Goal: Task Accomplishment & Management: Manage account settings

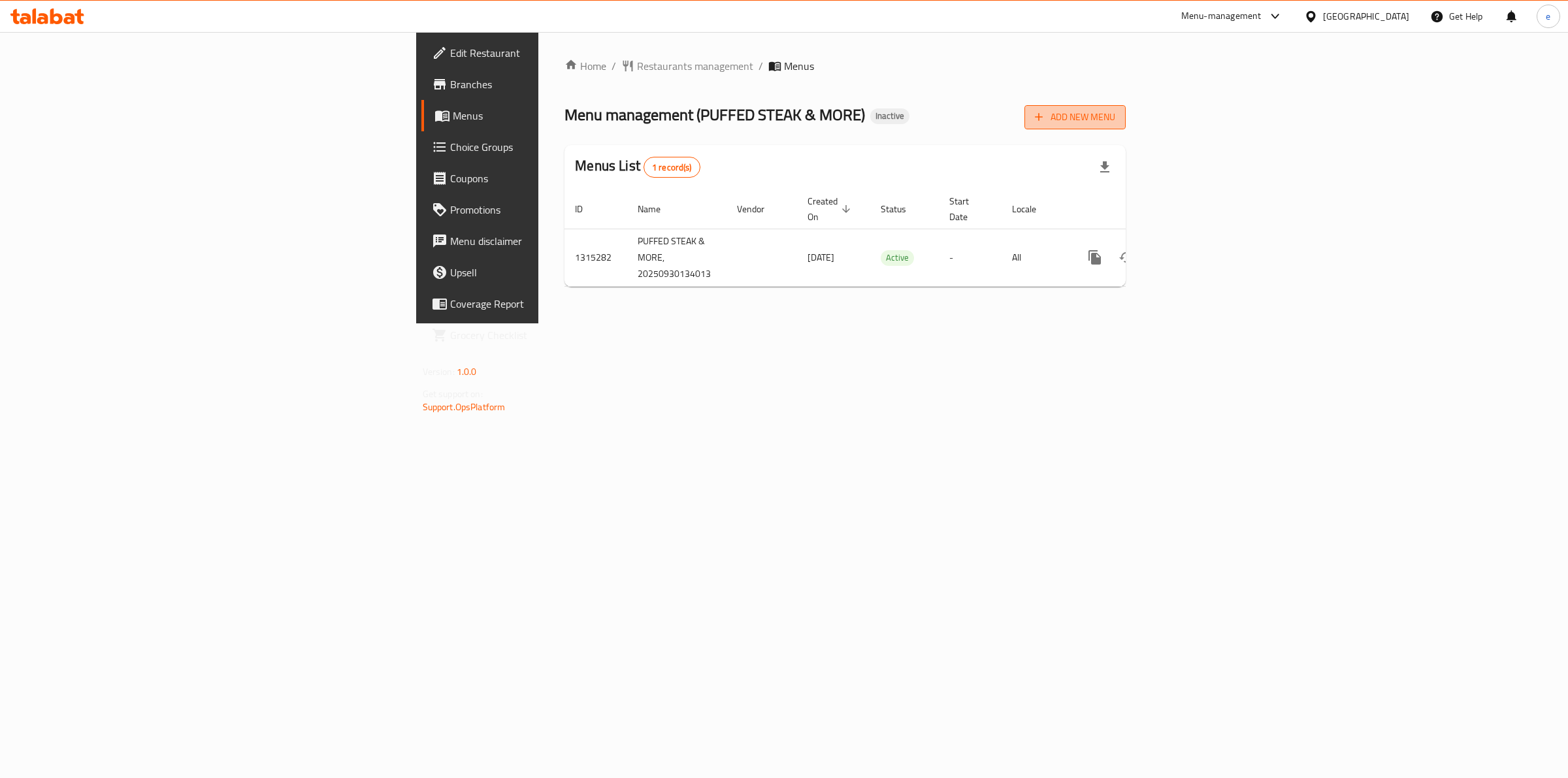
click at [1115, 122] on span "Add New Menu" at bounding box center [1075, 117] width 81 height 17
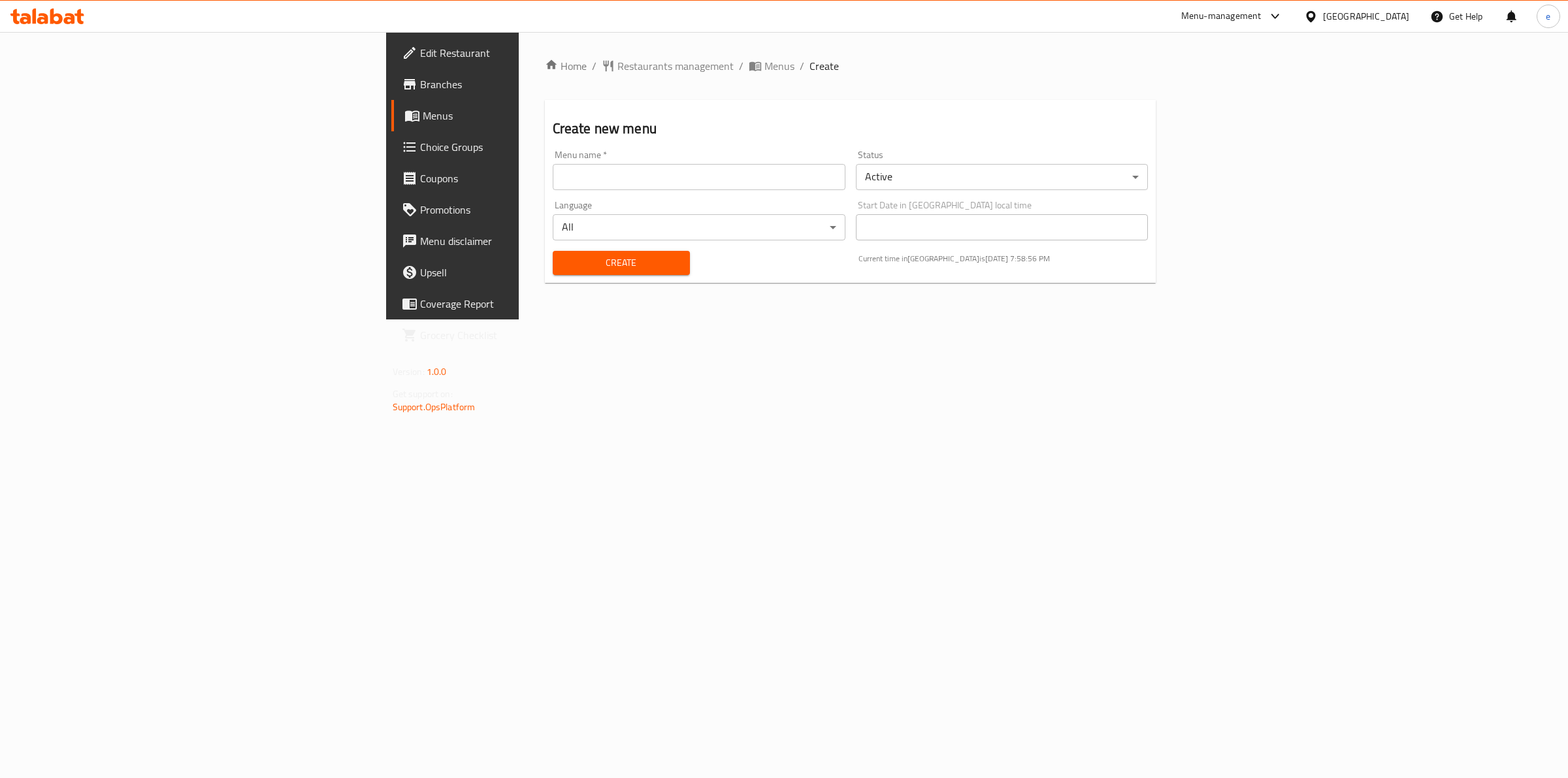
click at [552, 177] on input "text" at bounding box center [699, 177] width 292 height 26
type input "30/9"
click at [552, 273] on button "Create" at bounding box center [621, 263] width 137 height 25
click at [636, 186] on input "text" at bounding box center [699, 177] width 292 height 26
type input "30/9"
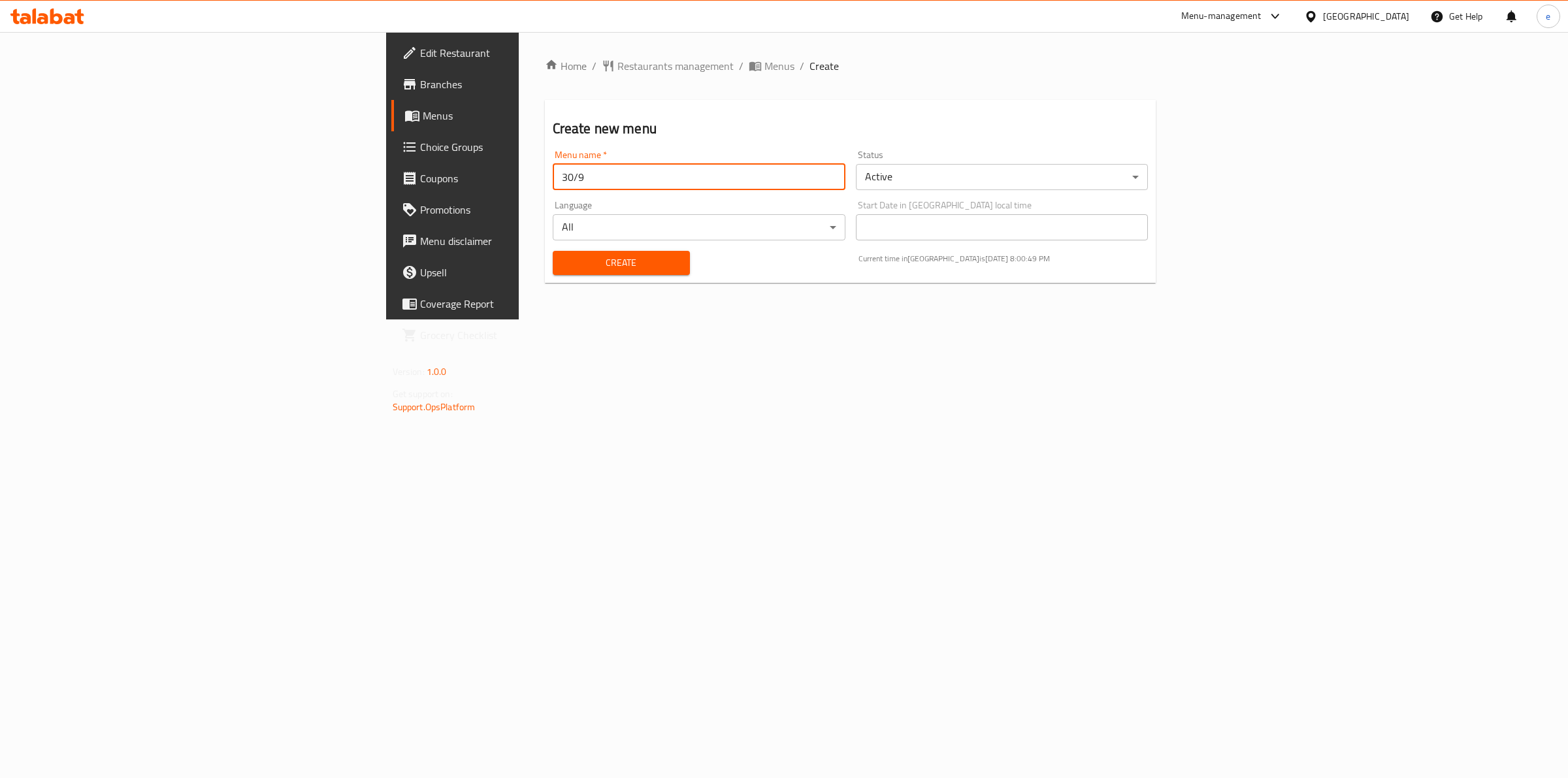
click at [552, 251] on button "Create" at bounding box center [621, 263] width 137 height 25
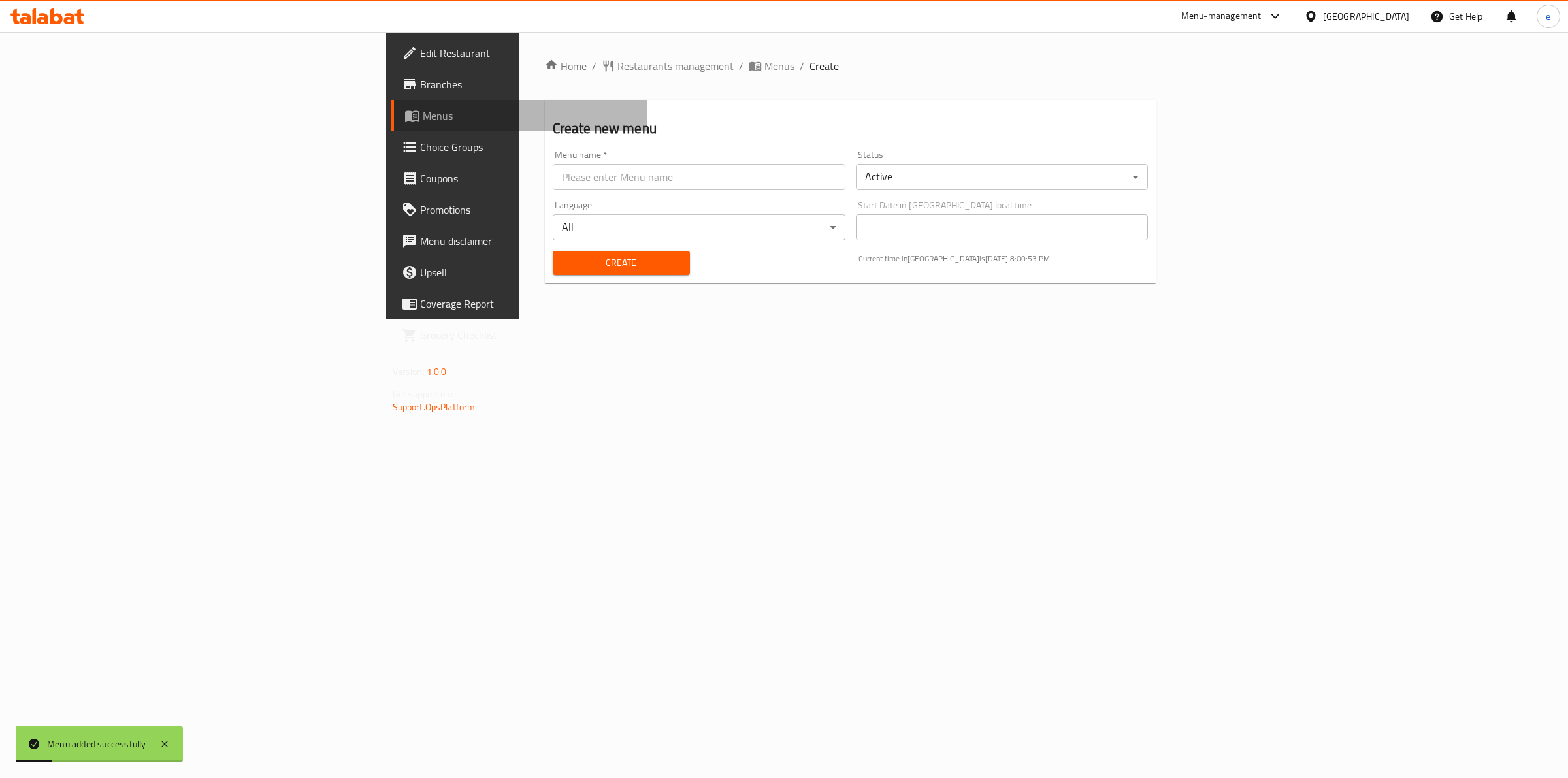
click at [423, 115] on span "Menus" at bounding box center [531, 116] width 215 height 16
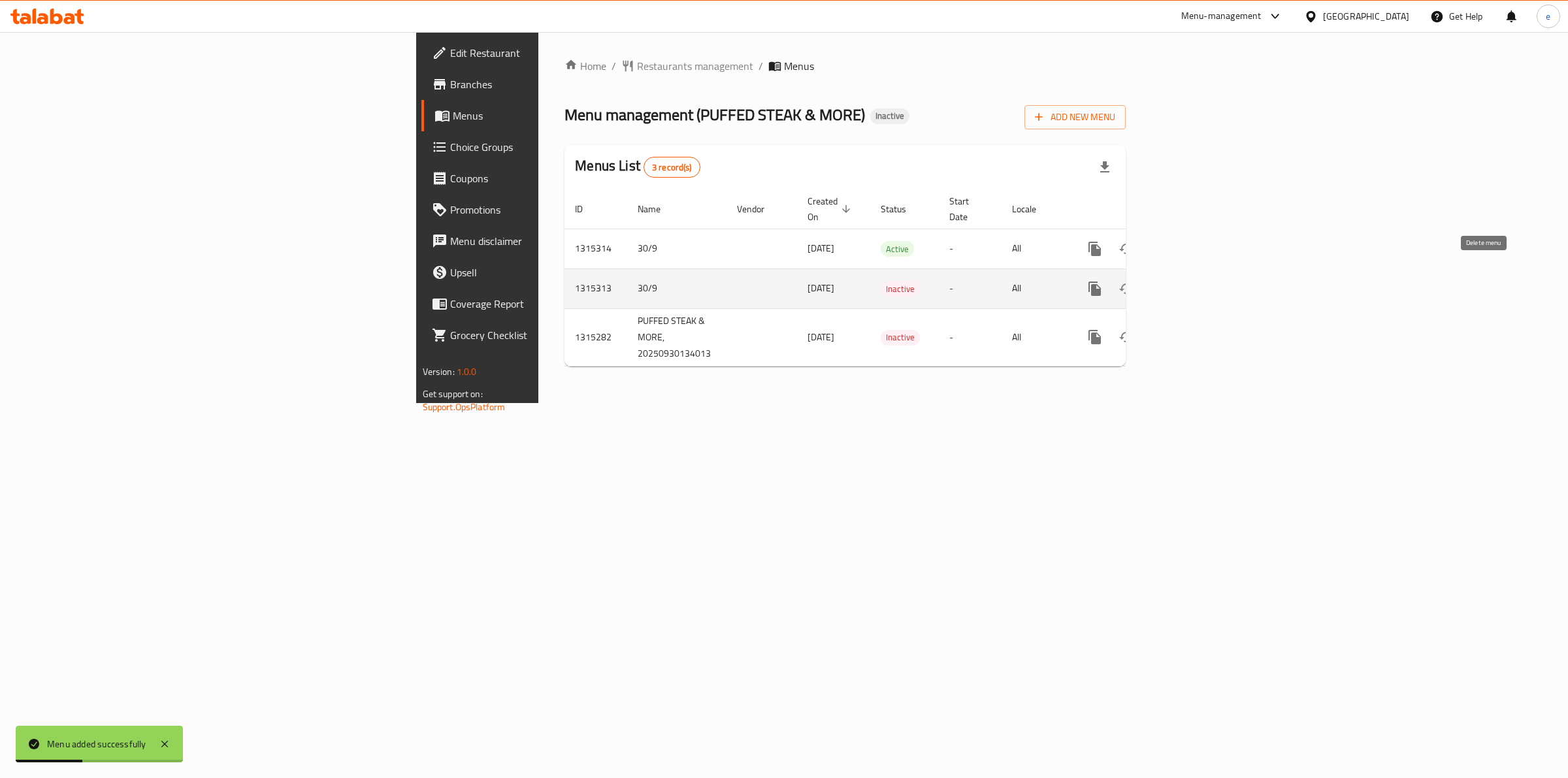
click at [1173, 273] on button "enhanced table" at bounding box center [1158, 289] width 32 height 32
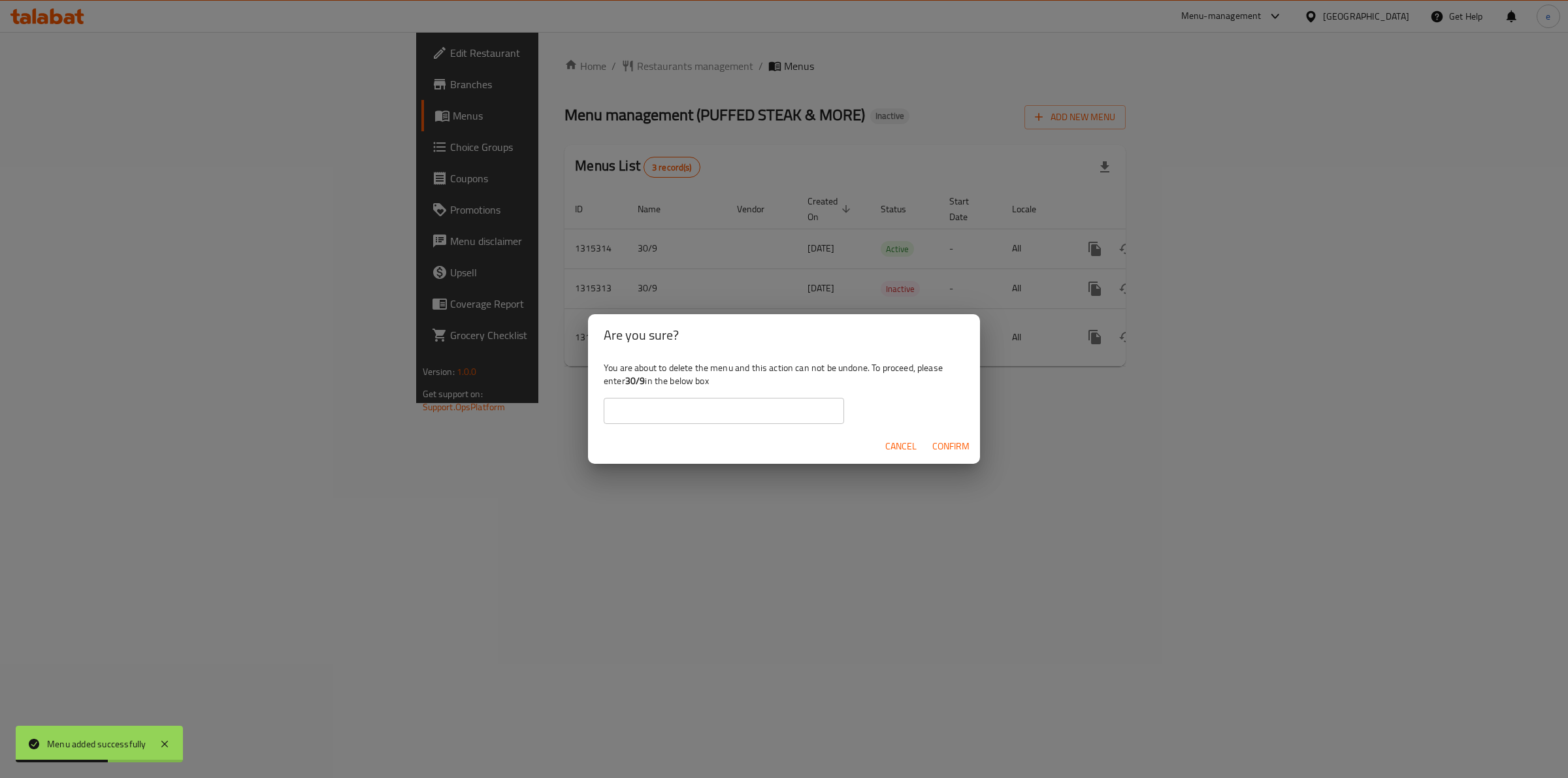
click at [772, 418] on input "text" at bounding box center [724, 411] width 241 height 26
drag, startPoint x: 625, startPoint y: 380, endPoint x: 645, endPoint y: 389, distance: 21.9
click at [645, 389] on div "You are about to delete the menu and this action can not be undone. To proceed,…" at bounding box center [784, 393] width 392 height 74
drag, startPoint x: 631, startPoint y: 379, endPoint x: 645, endPoint y: 382, distance: 14.3
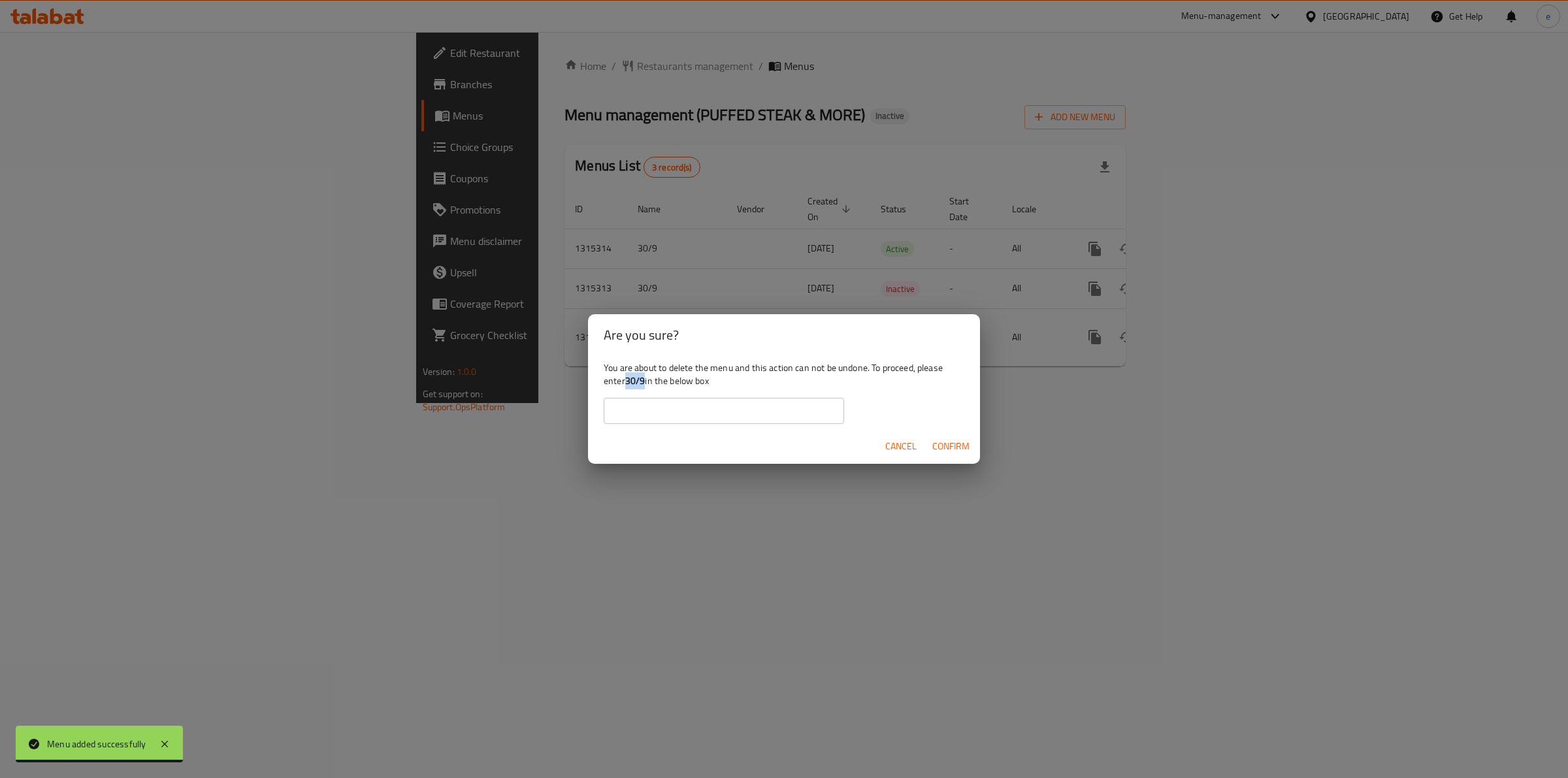
click at [645, 382] on div "You are about to delete the menu and this action can not be undone. To proceed,…" at bounding box center [784, 393] width 392 height 74
click at [707, 410] on input "text" at bounding box center [724, 411] width 241 height 26
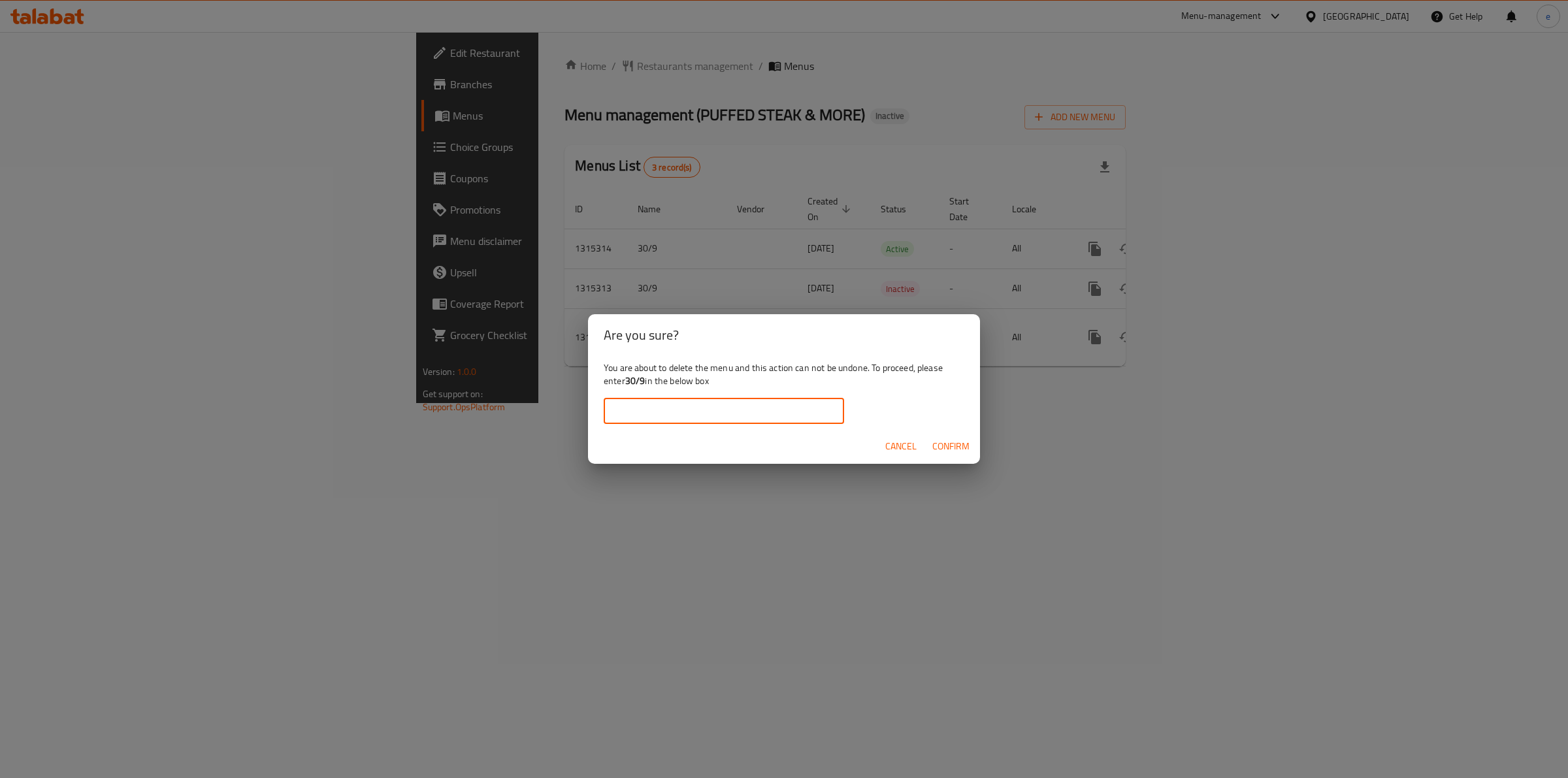
paste input "30/9"
type input "30/9"
click at [952, 457] on button "Confirm" at bounding box center [951, 446] width 47 height 25
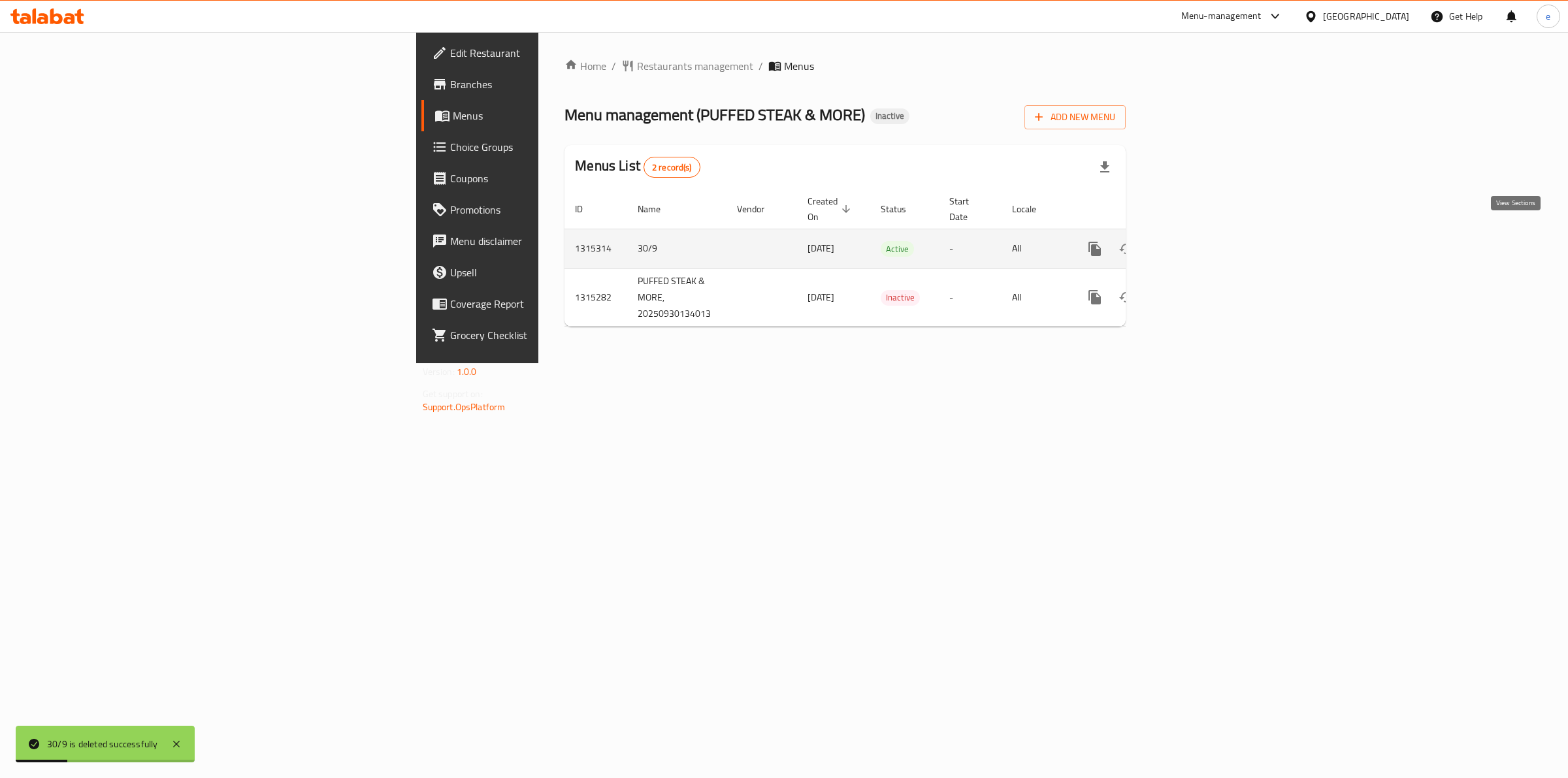
click at [1197, 241] on icon "enhanced table" at bounding box center [1189, 249] width 16 height 16
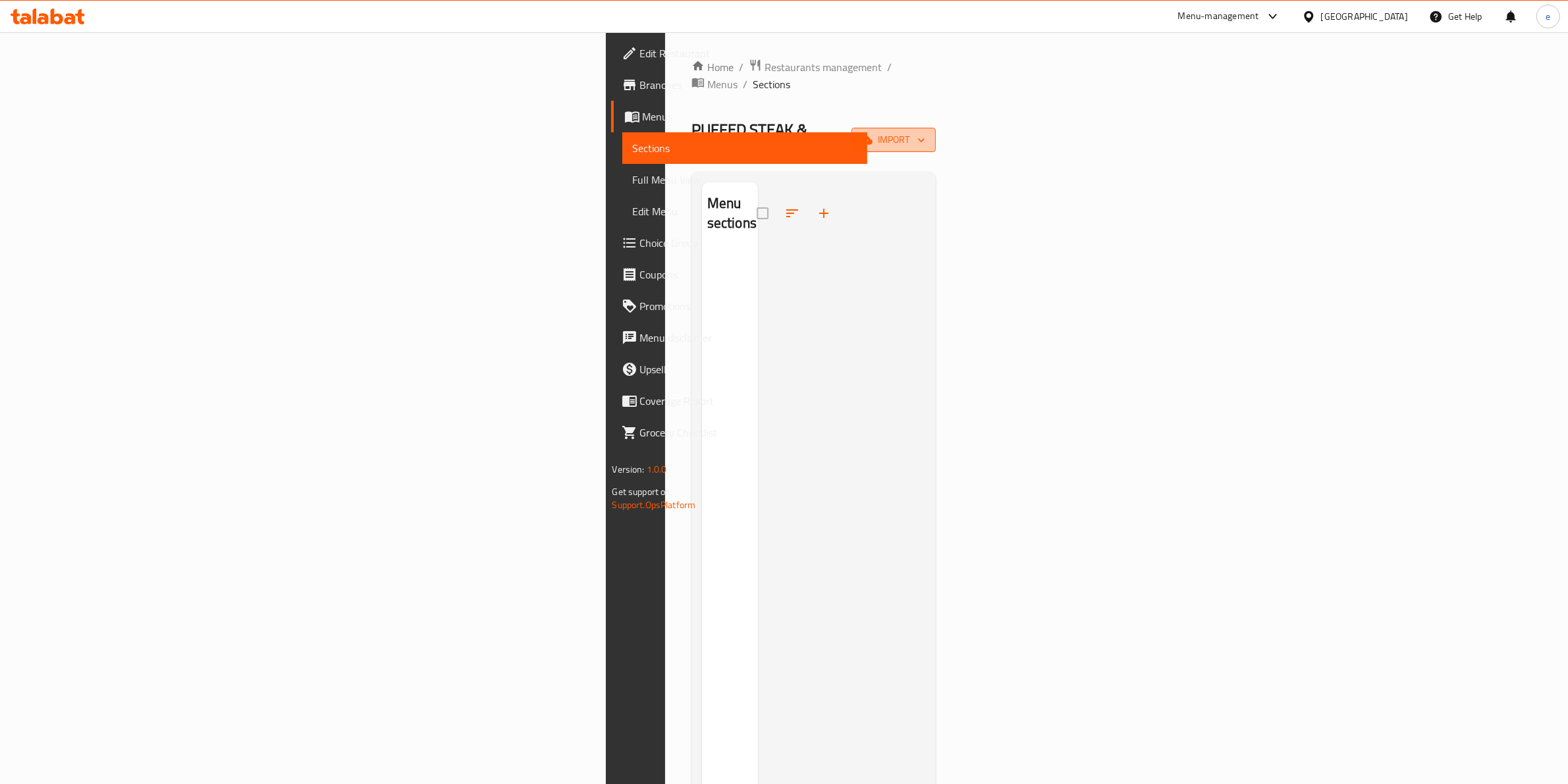
click at [926, 131] on span "import" at bounding box center [894, 139] width 64 height 17
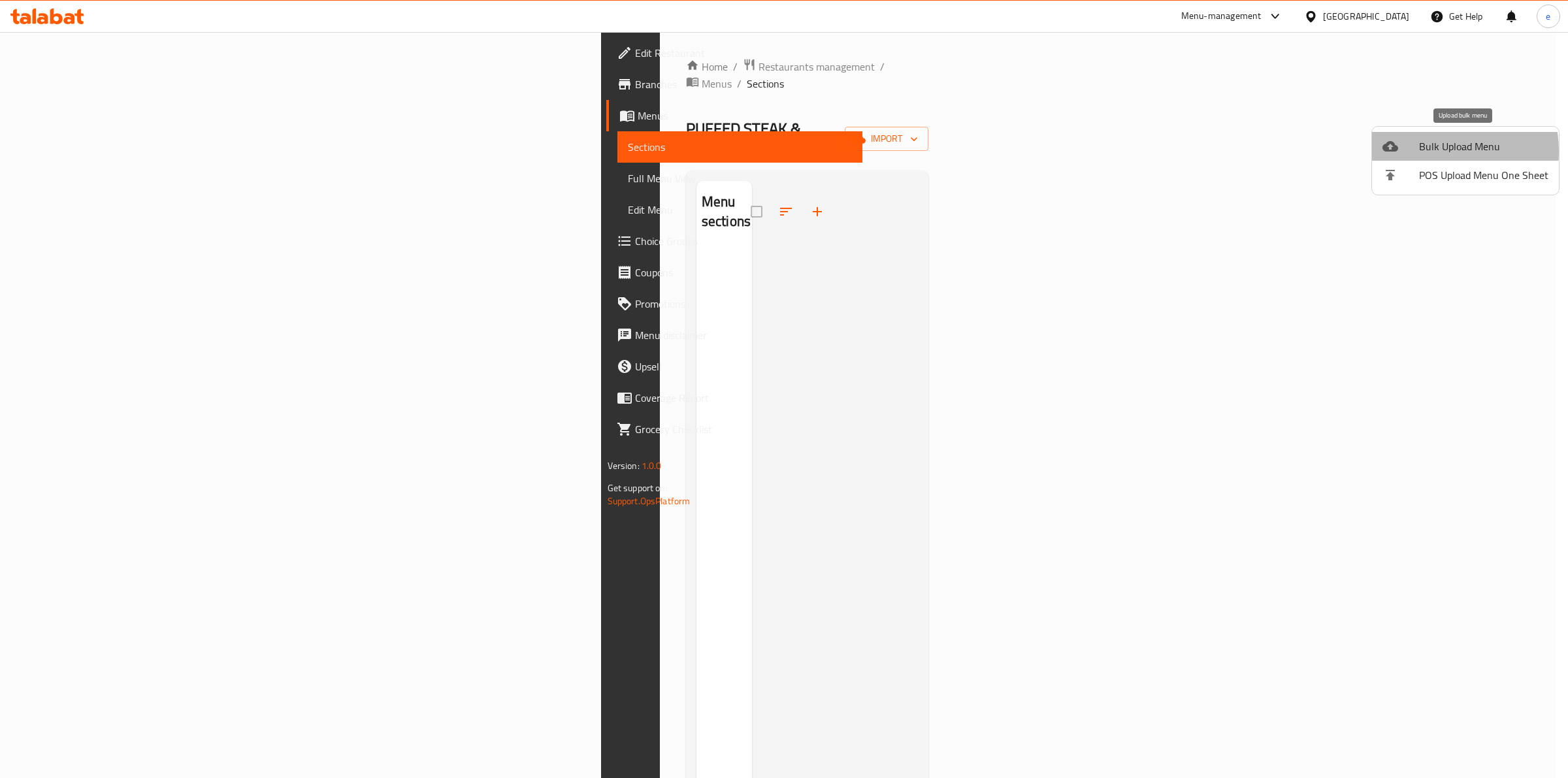
click at [1430, 151] on span "Bulk Upload Menu" at bounding box center [1484, 146] width 130 height 16
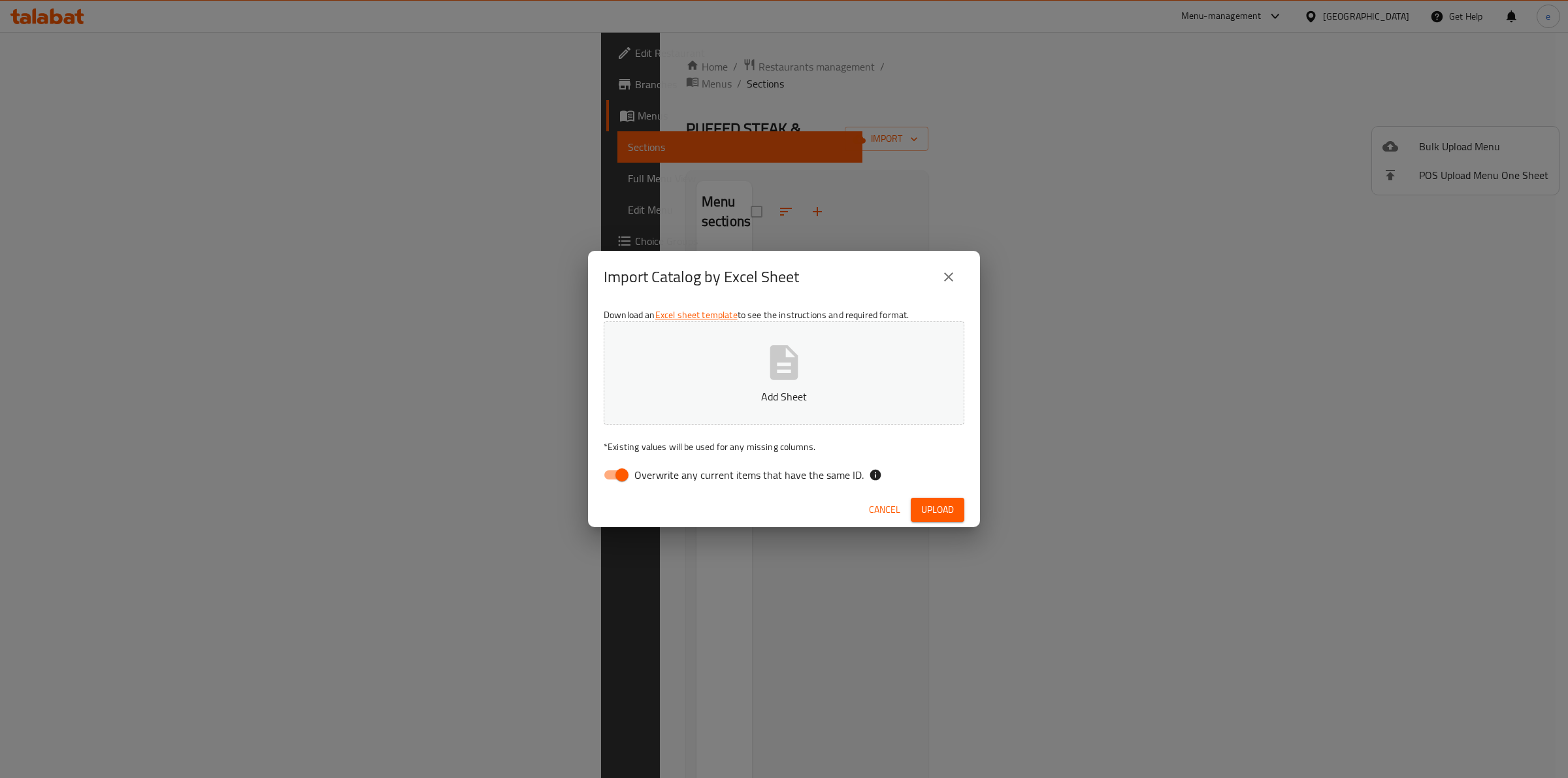
drag, startPoint x: 608, startPoint y: 478, endPoint x: 751, endPoint y: 417, distance: 155.5
click at [609, 477] on input "Overwrite any current items that have the same ID." at bounding box center [622, 474] width 74 height 25
checkbox input "false"
click at [820, 377] on button "Add Sheet" at bounding box center [784, 373] width 361 height 103
click at [943, 511] on span "Upload" at bounding box center [937, 509] width 32 height 17
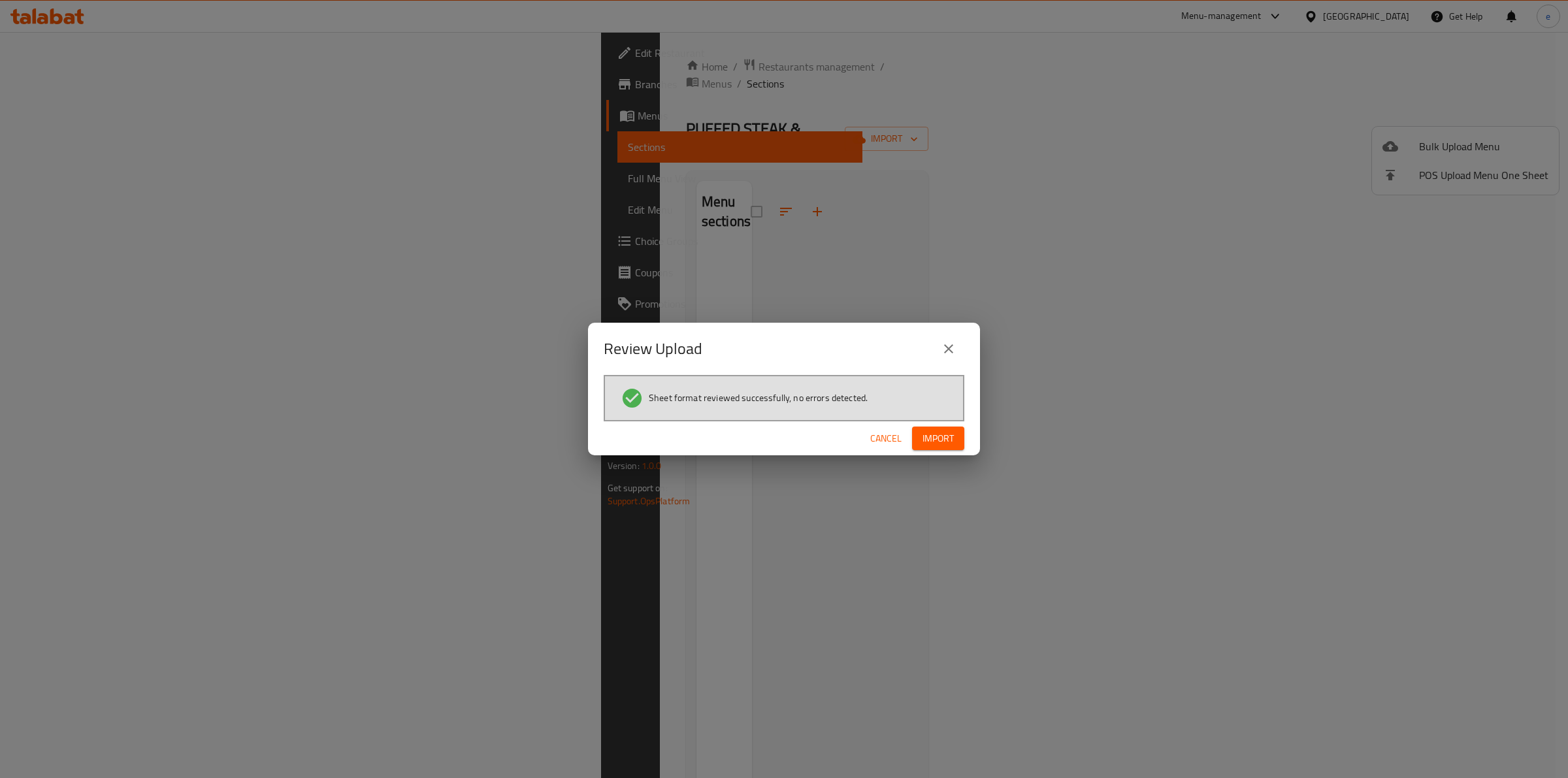
click at [943, 438] on span "Import" at bounding box center [939, 438] width 32 height 17
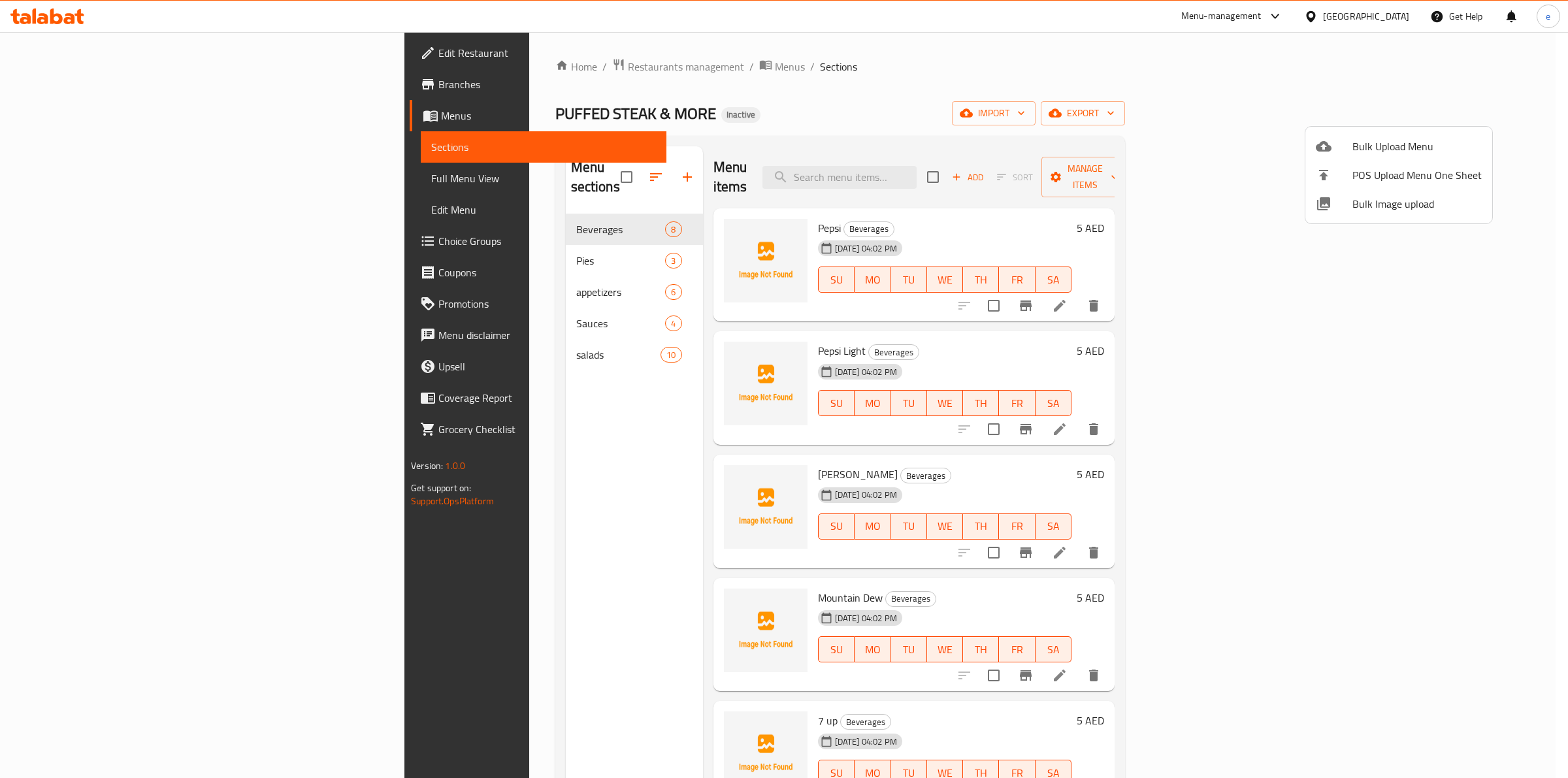
click at [73, 177] on div at bounding box center [784, 389] width 1568 height 778
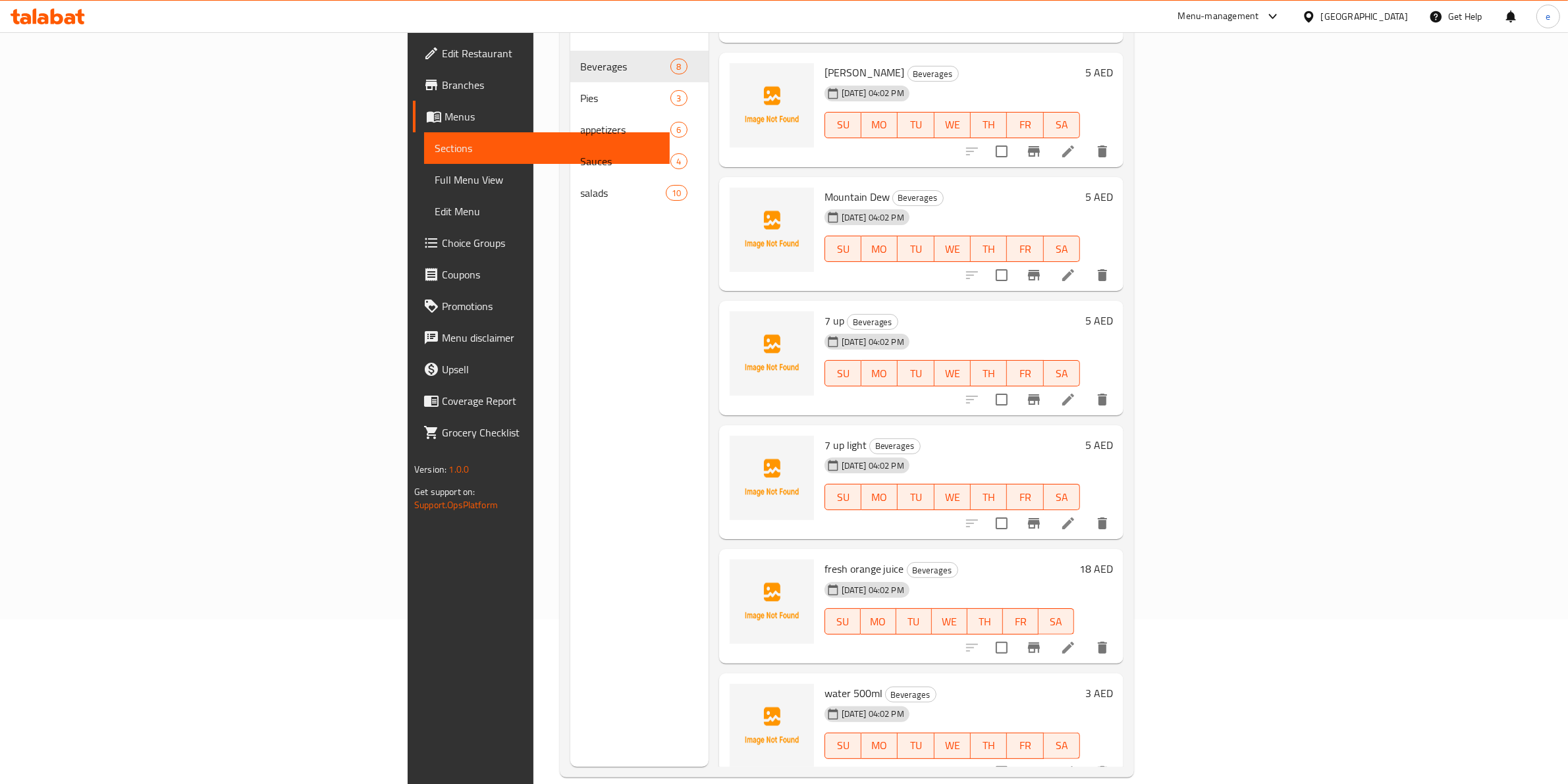
scroll to position [185, 0]
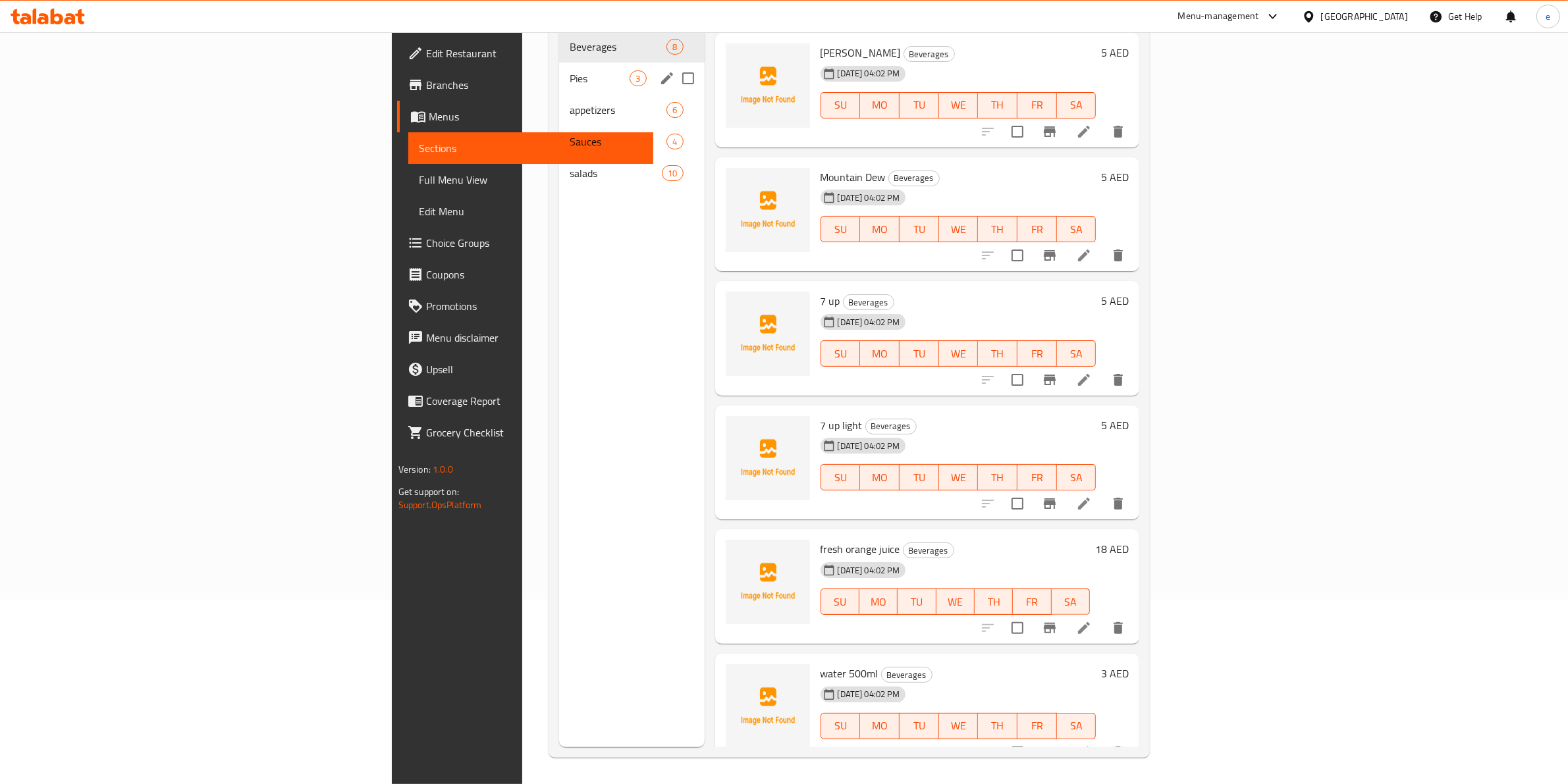
click at [559, 68] on div "Pies 3" at bounding box center [632, 78] width 145 height 32
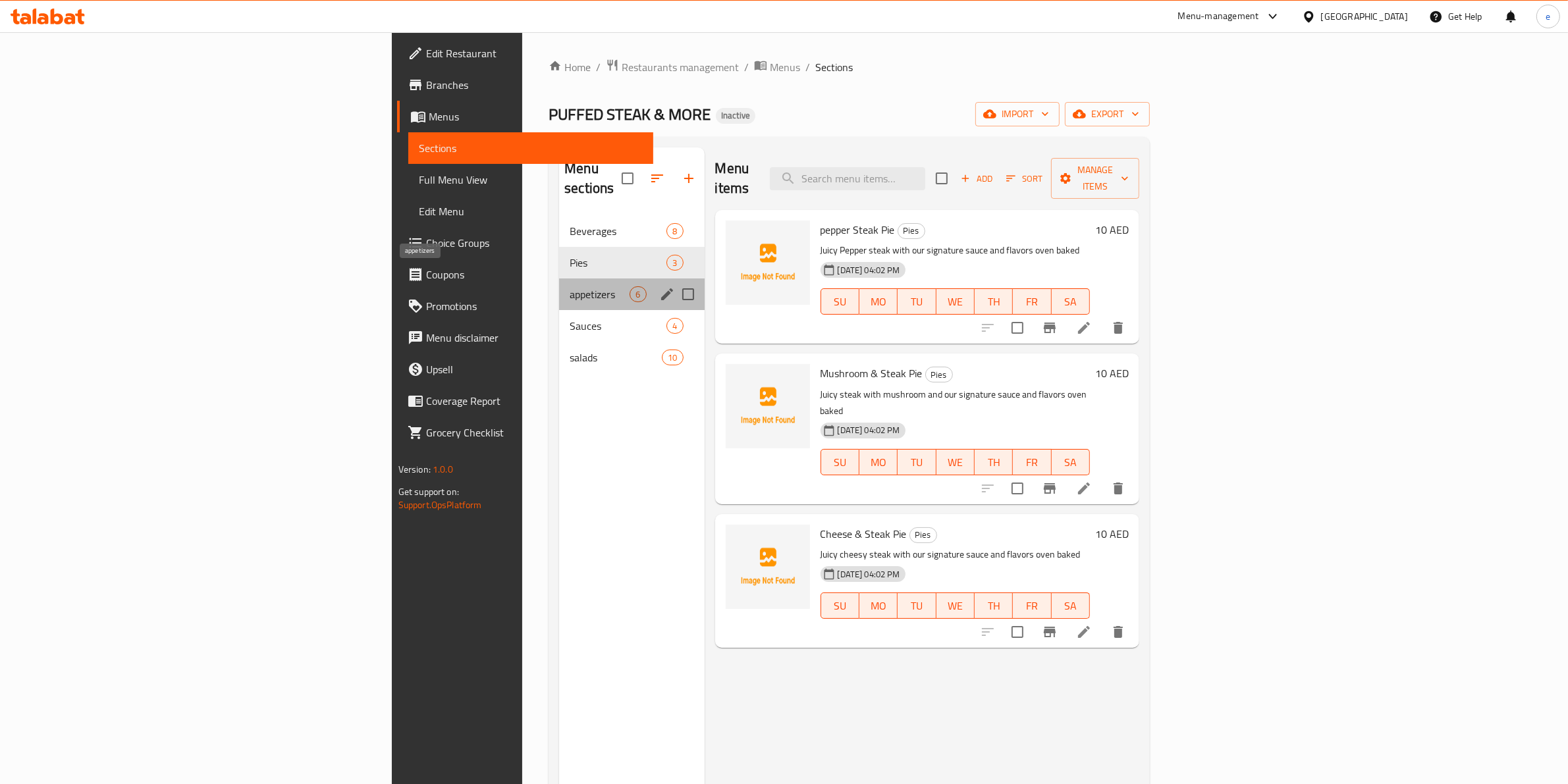
click at [570, 287] on span "appetizers" at bounding box center [600, 295] width 60 height 16
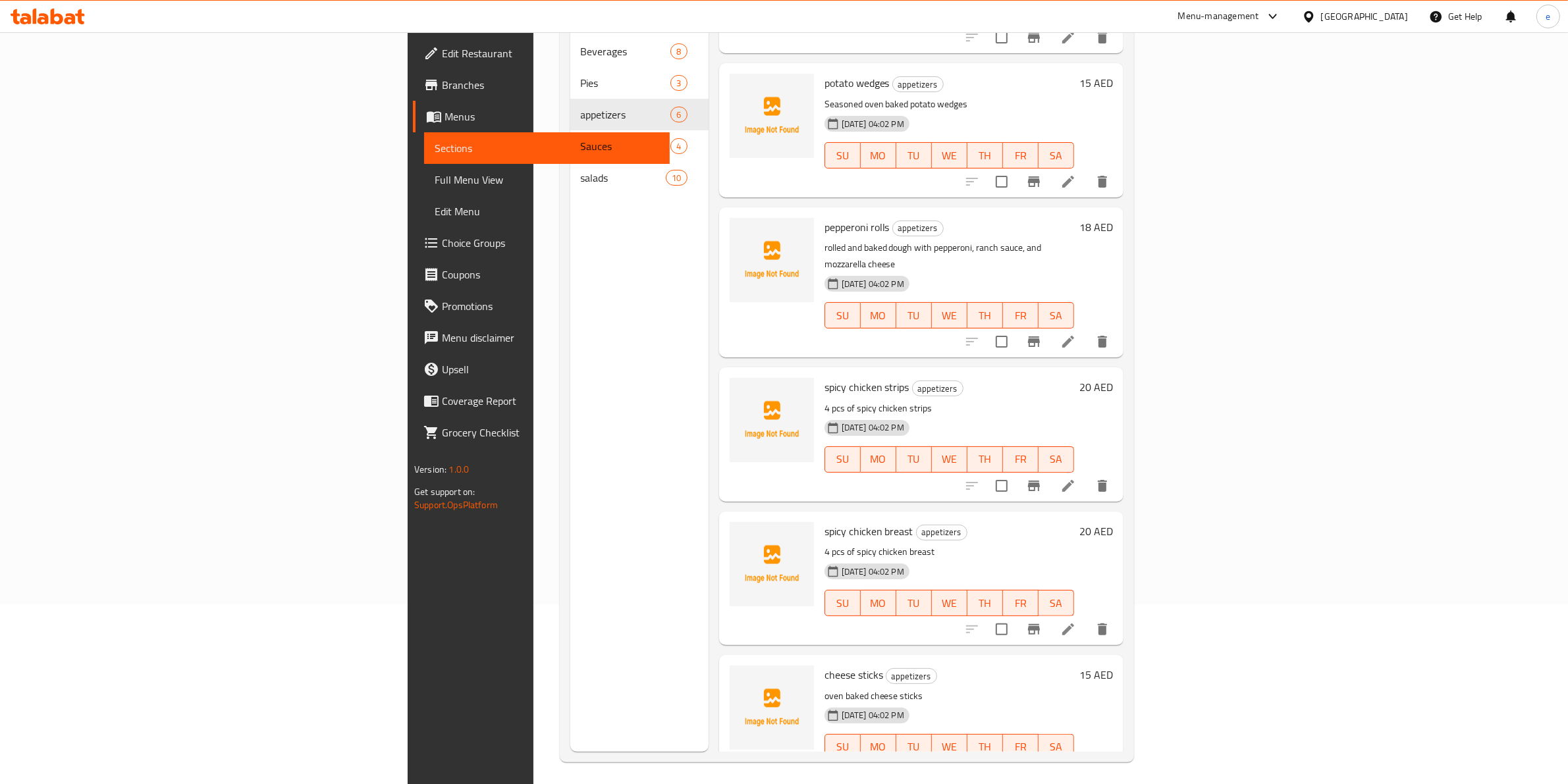
scroll to position [185, 0]
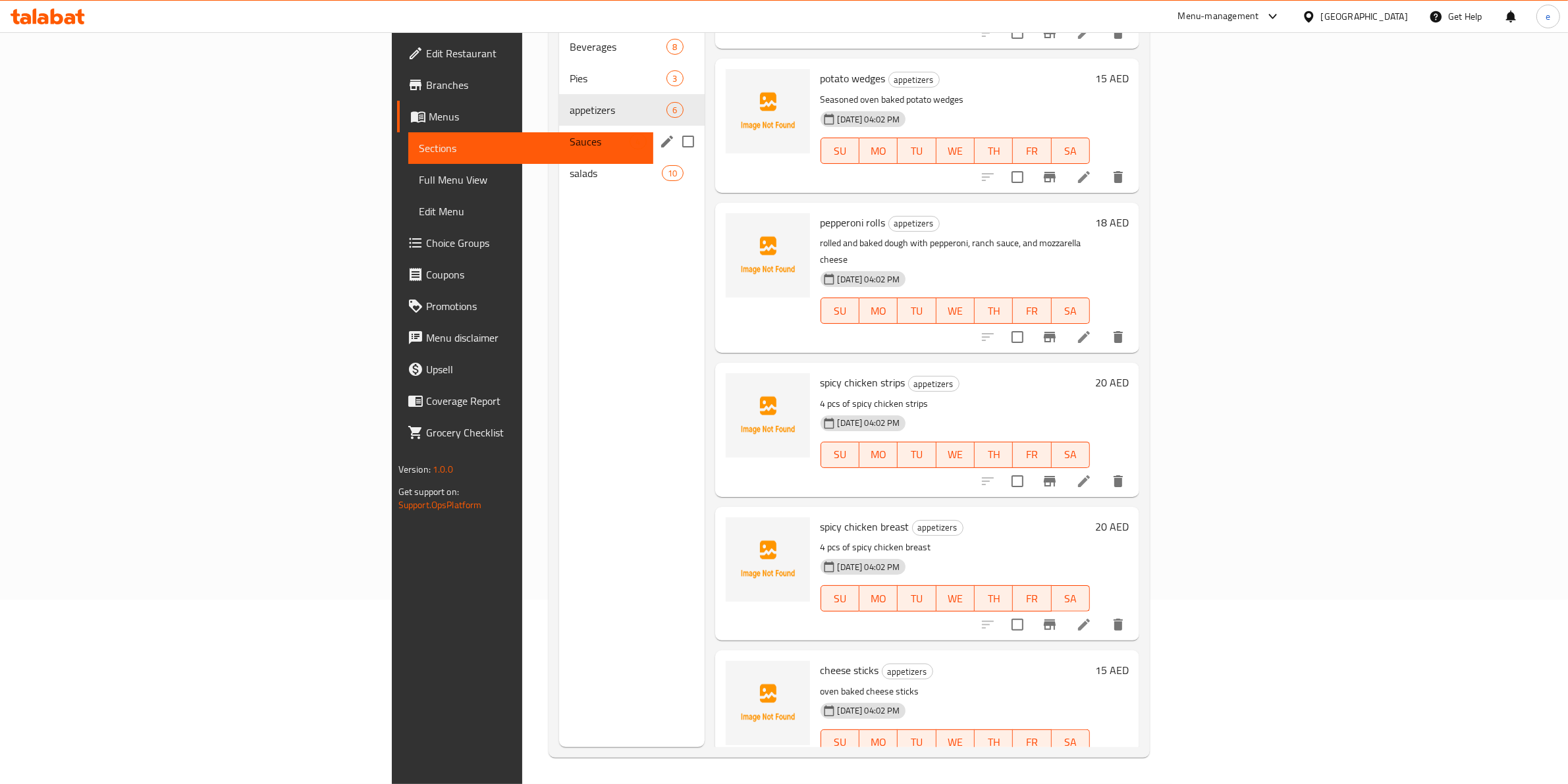
click at [570, 134] on span "Sauces" at bounding box center [600, 142] width 60 height 16
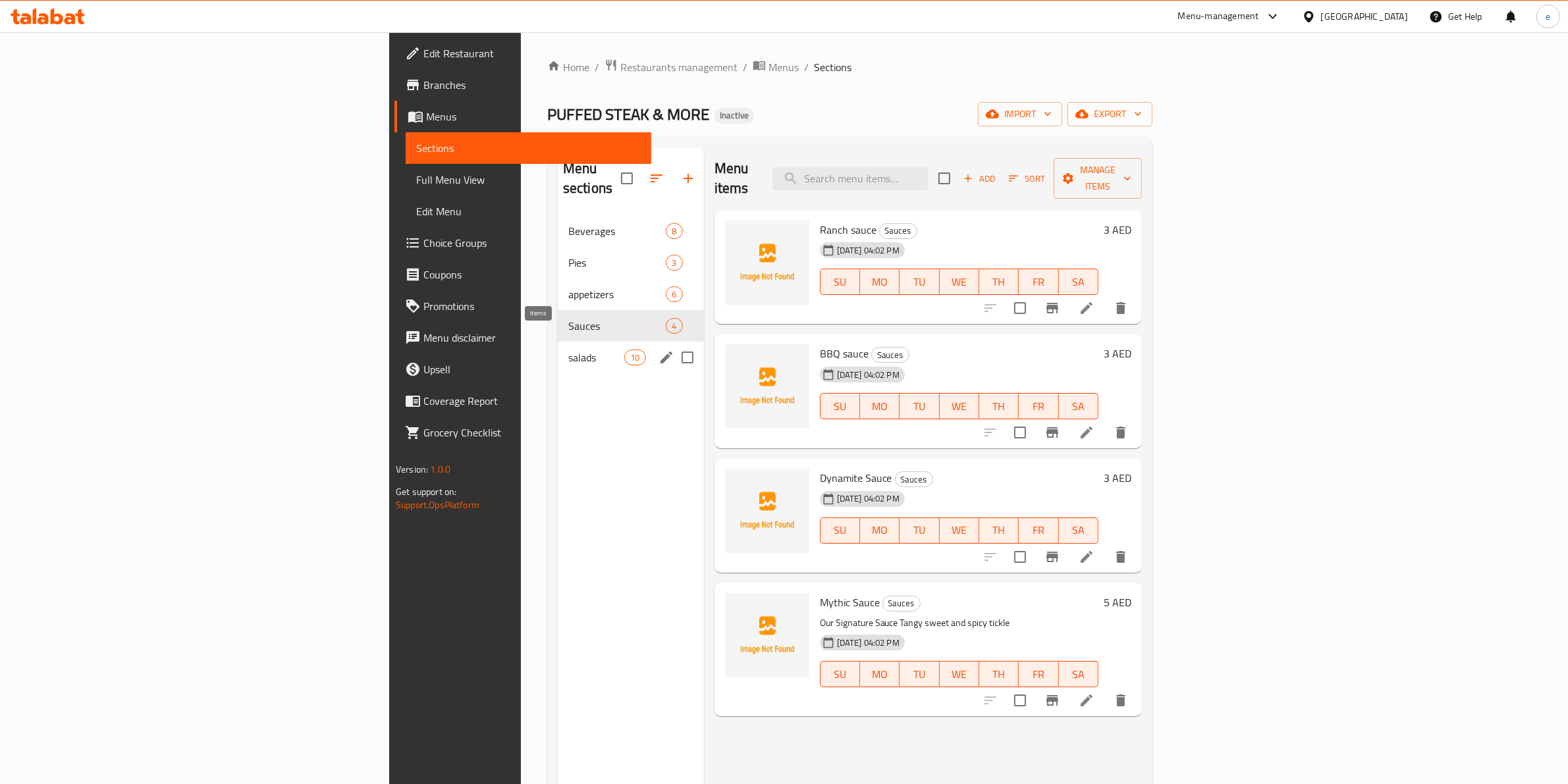
click at [625, 352] on span "10" at bounding box center [634, 358] width 19 height 12
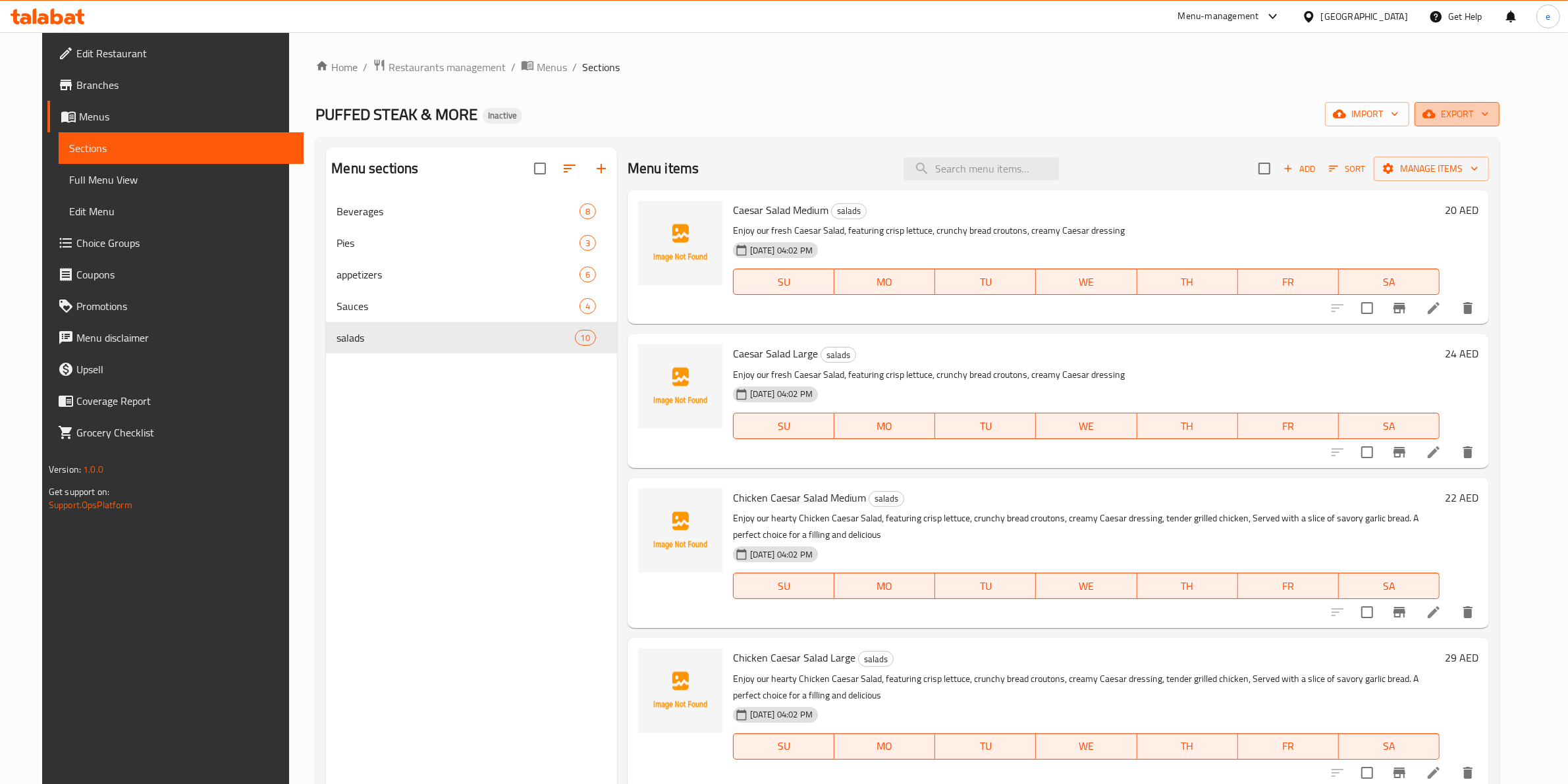
click at [1489, 116] on span "export" at bounding box center [1457, 114] width 64 height 17
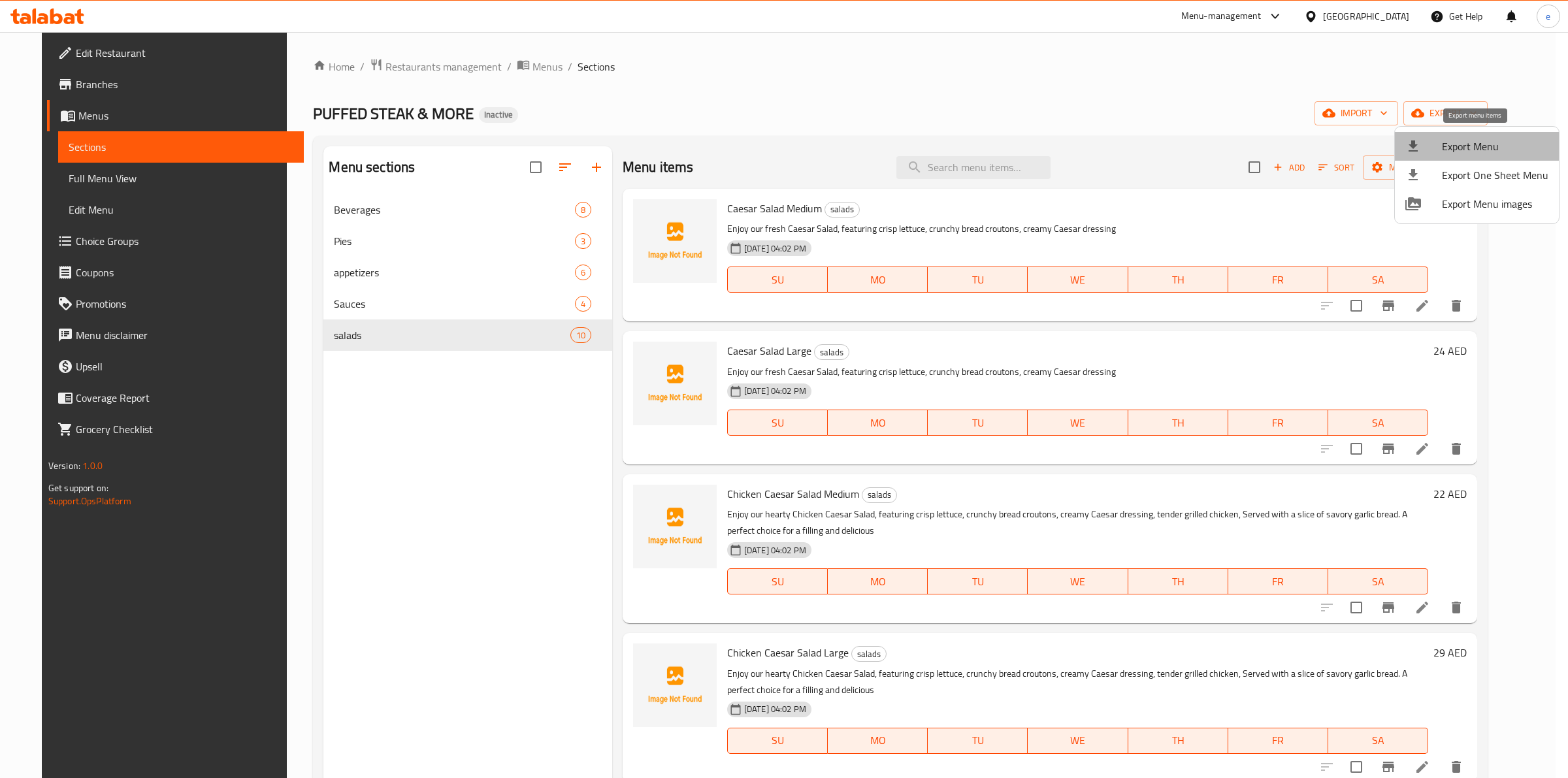
click at [1490, 142] on span "Export Menu" at bounding box center [1495, 146] width 107 height 16
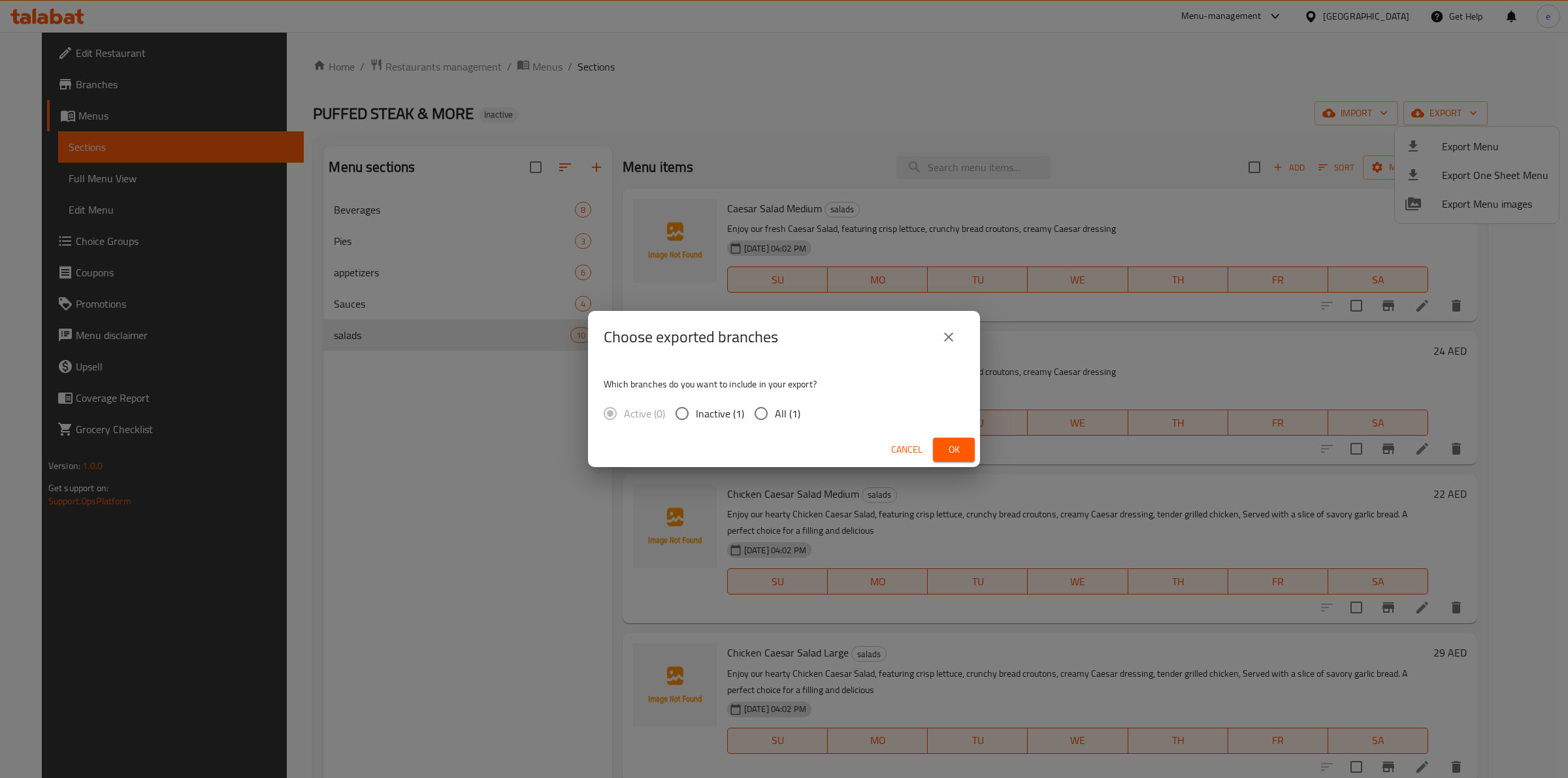
click at [802, 403] on div "Active (0) Inactive (1) All (1)" at bounding box center [707, 413] width 207 height 27
drag, startPoint x: 798, startPoint y: 403, endPoint x: 876, endPoint y: 422, distance: 80.3
click at [798, 405] on span "All (1)" at bounding box center [787, 413] width 25 height 16
click at [775, 403] on input "All (1)" at bounding box center [761, 413] width 27 height 27
radio input "true"
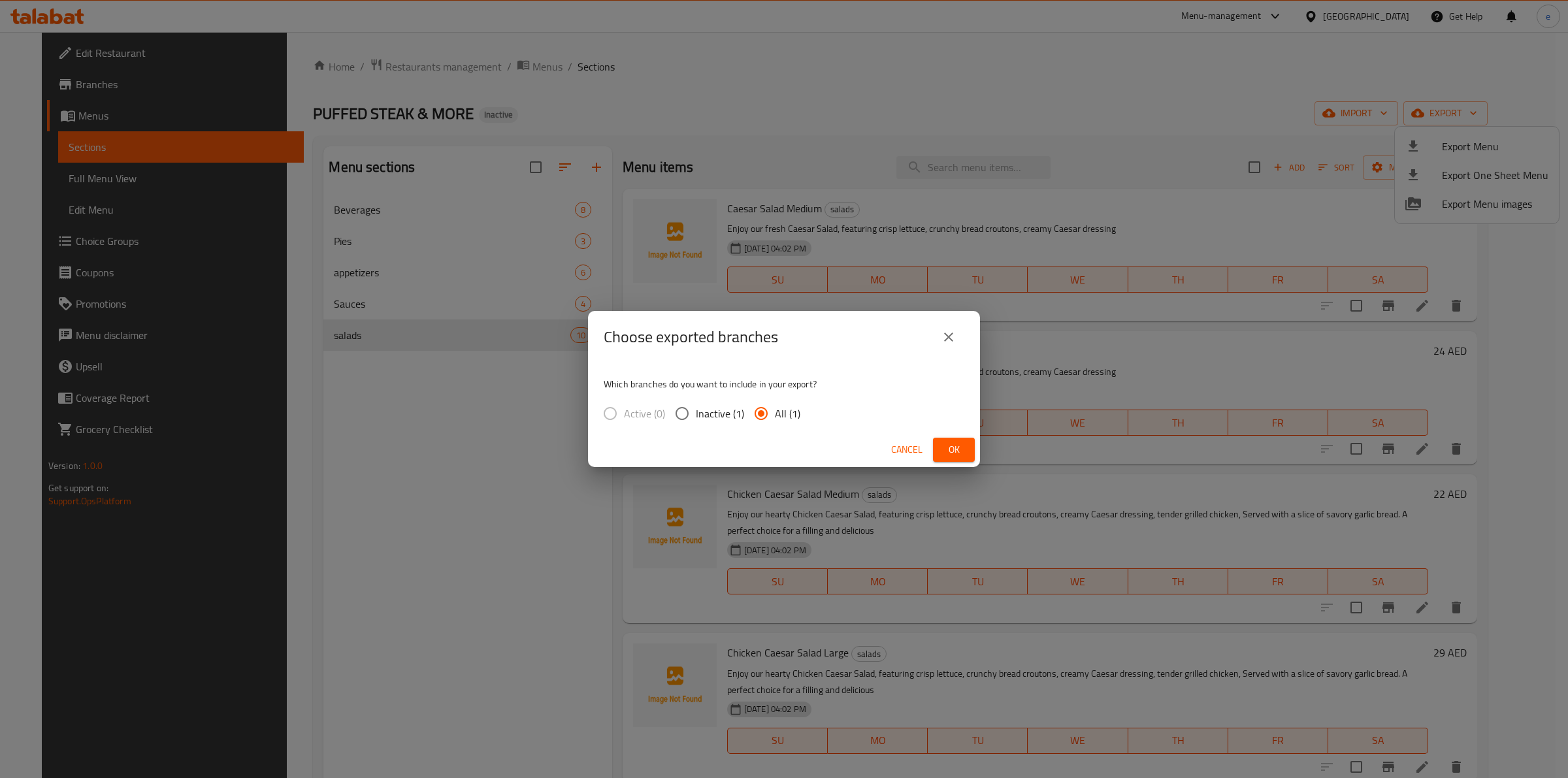
click at [955, 449] on span "Ok" at bounding box center [954, 450] width 21 height 17
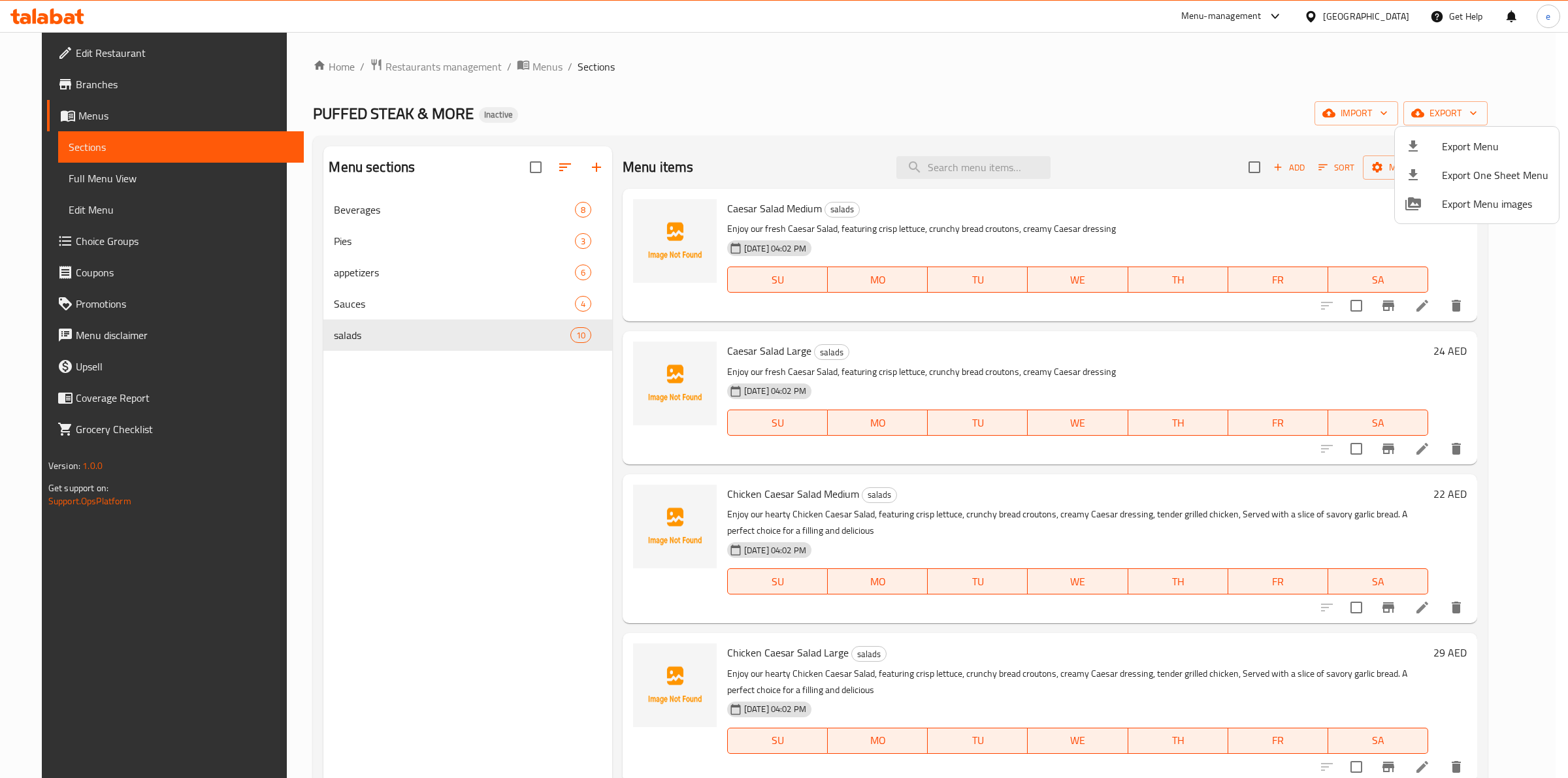
click at [143, 184] on div at bounding box center [784, 389] width 1568 height 778
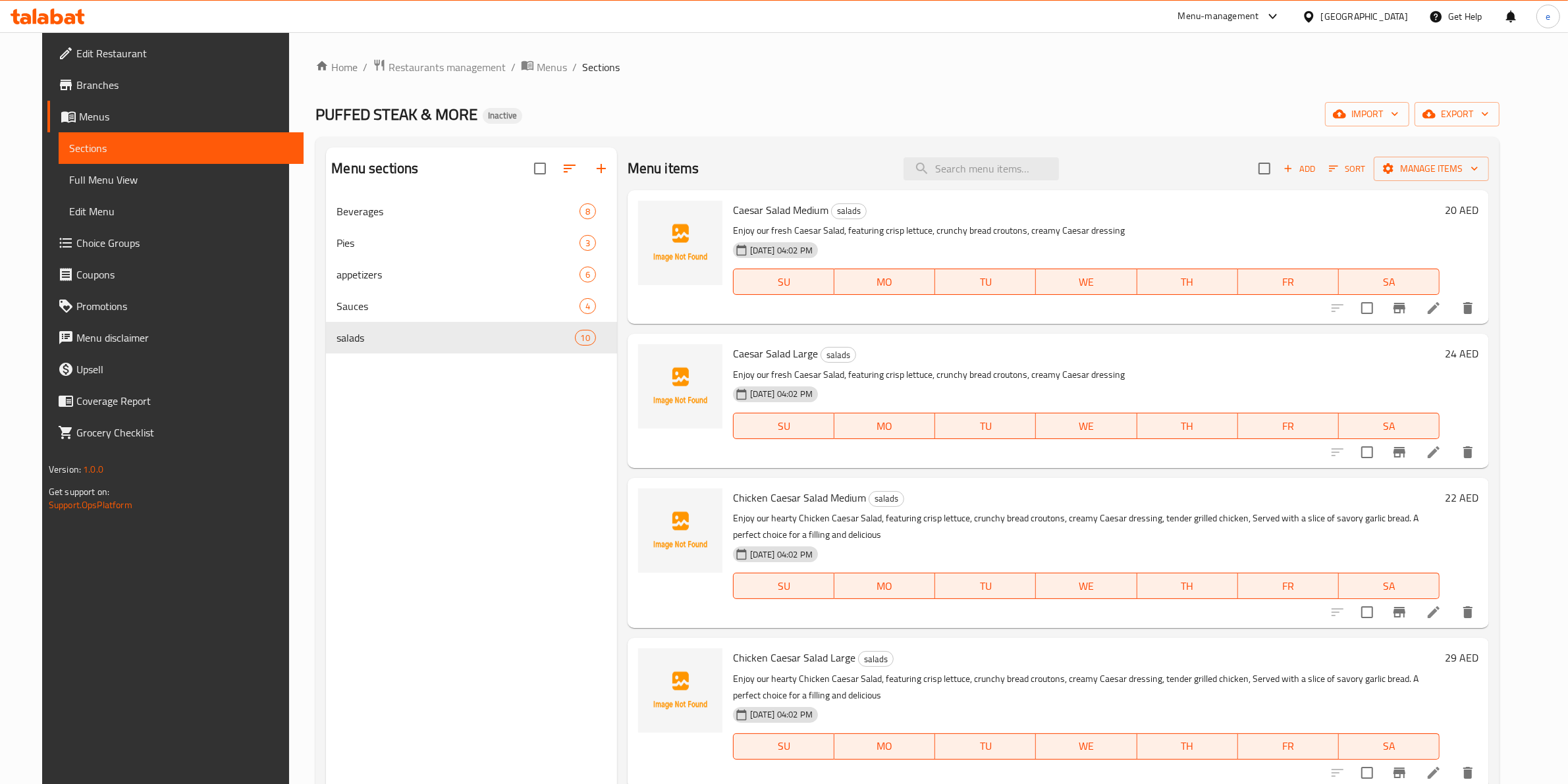
click at [97, 182] on span "Full Menu View" at bounding box center [181, 180] width 224 height 16
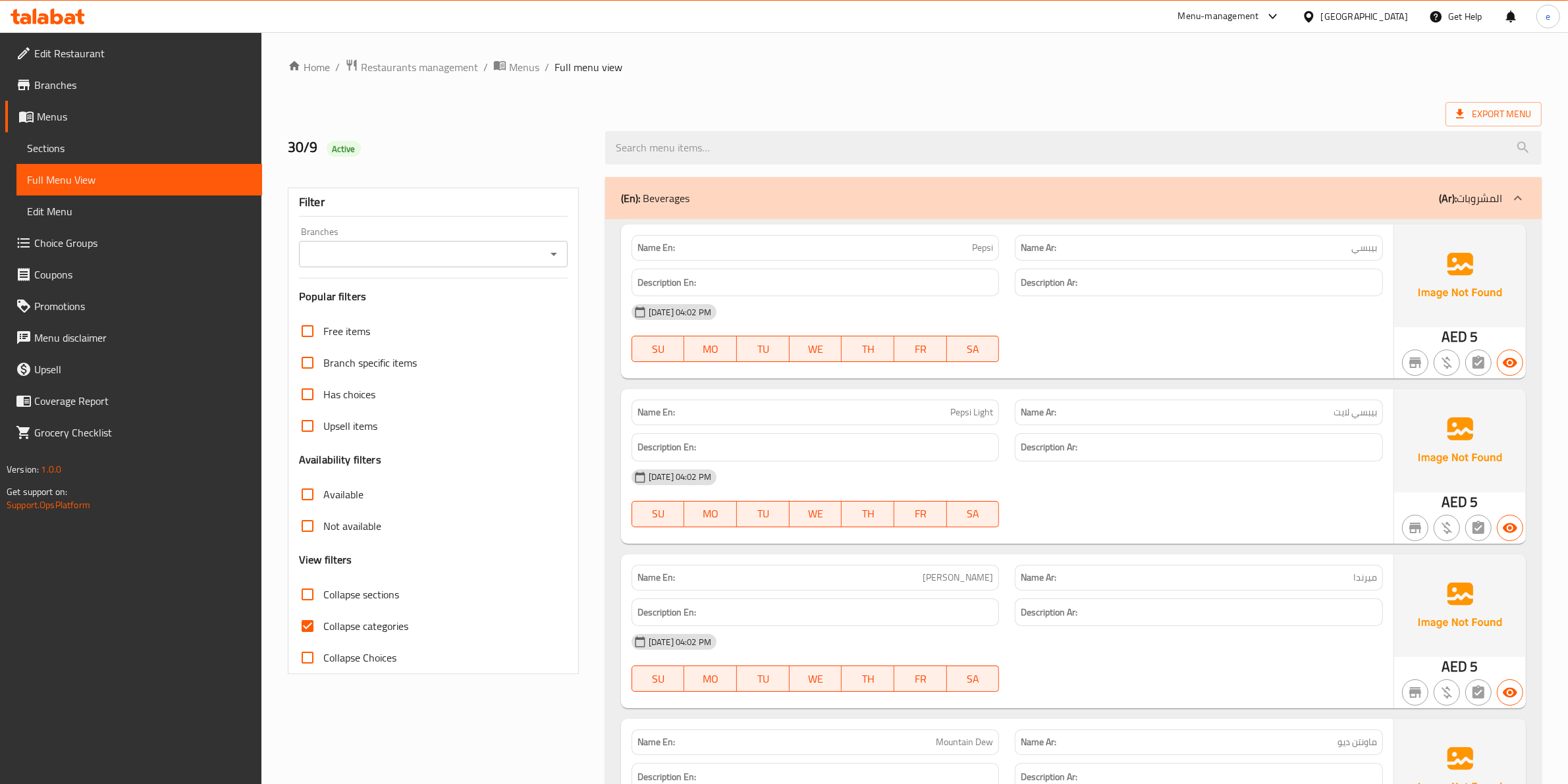
click at [329, 630] on span "Collapse categories" at bounding box center [365, 626] width 85 height 16
click at [323, 630] on input "Collapse categories" at bounding box center [308, 626] width 32 height 32
checkbox input "false"
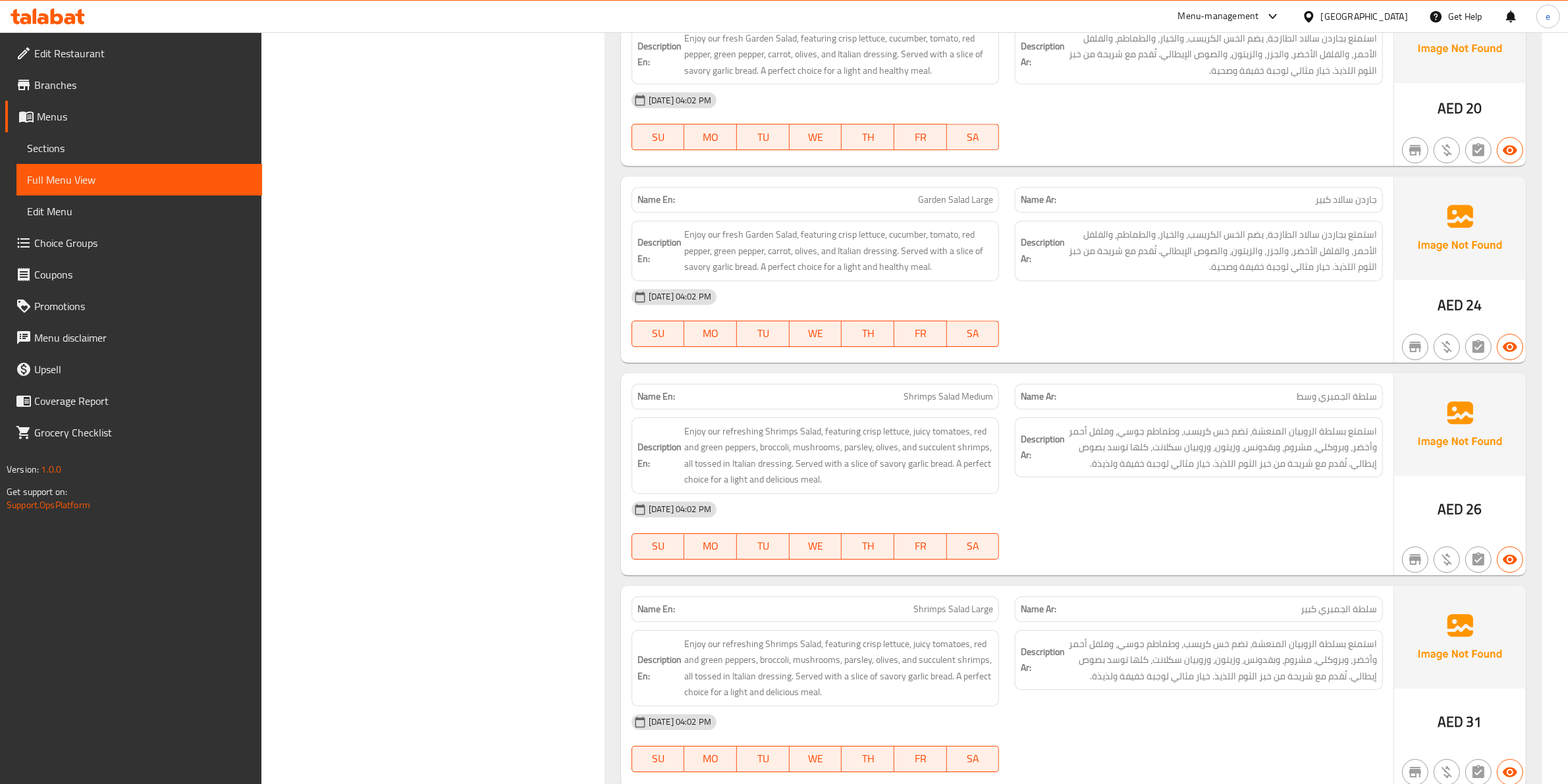
drag, startPoint x: 1576, startPoint y: 207, endPoint x: 1558, endPoint y: 720, distance: 513.3
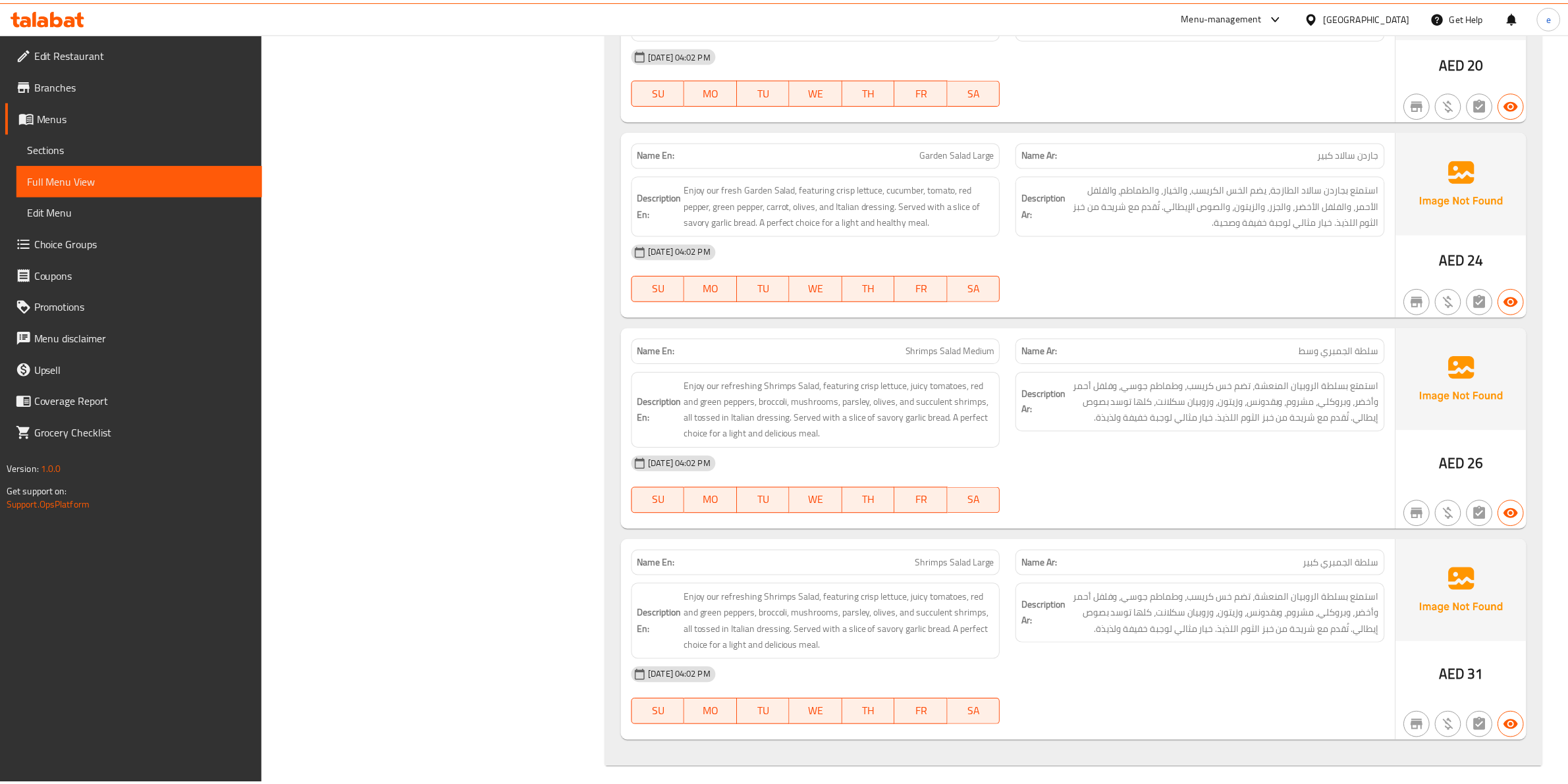
scroll to position [5208, 0]
